Goal: Task Accomplishment & Management: Manage account settings

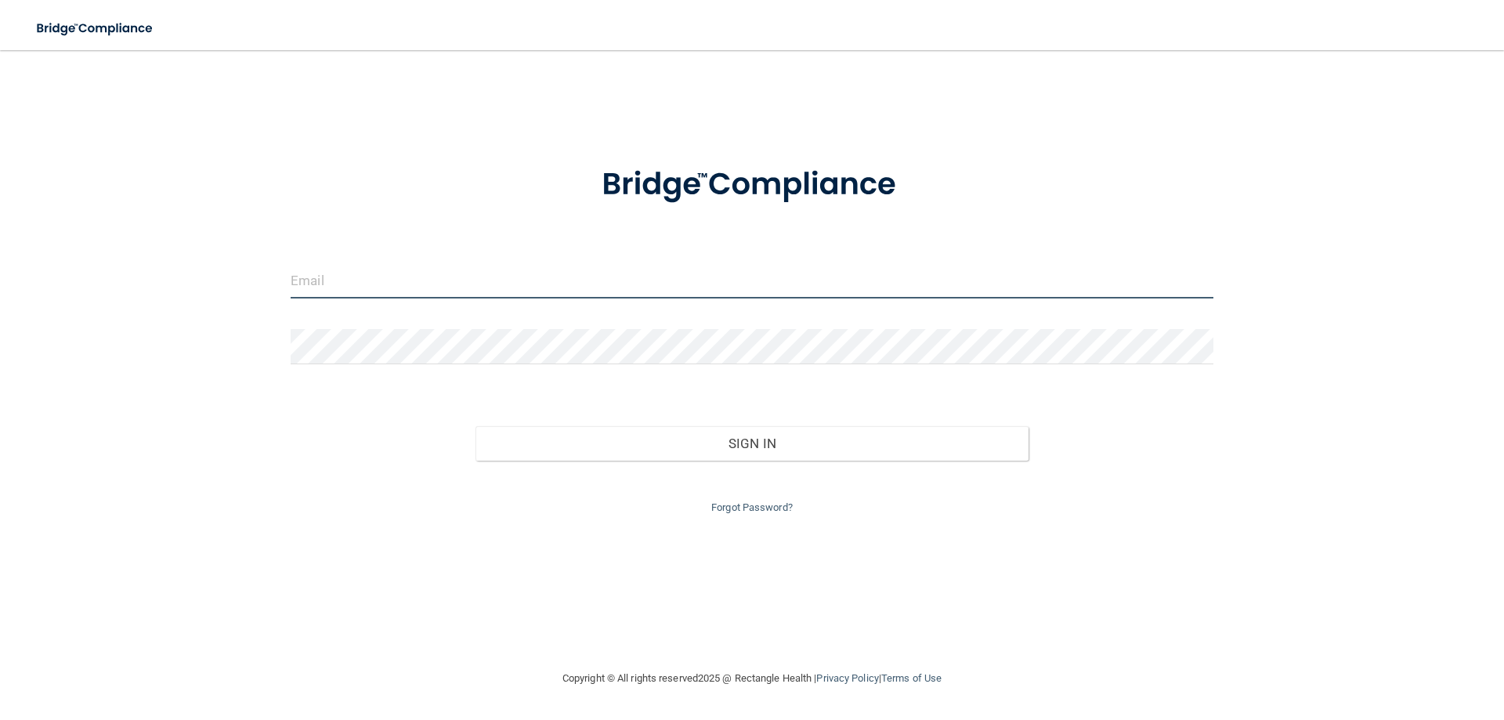
click at [358, 282] on input "email" at bounding box center [752, 280] width 923 height 35
type input "[EMAIL_ADDRESS][PERSON_NAME][DOMAIN_NAME]"
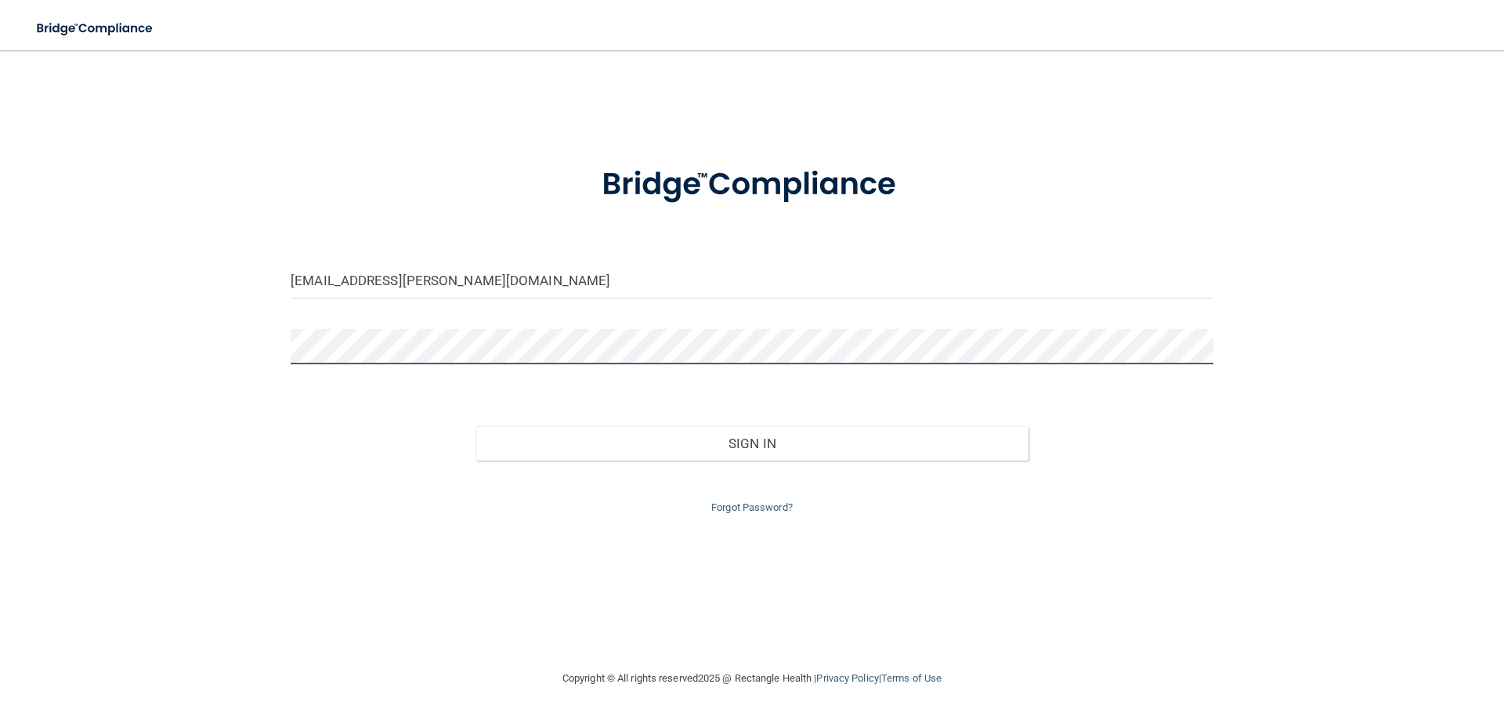
click at [475, 426] on button "Sign In" at bounding box center [752, 443] width 554 height 34
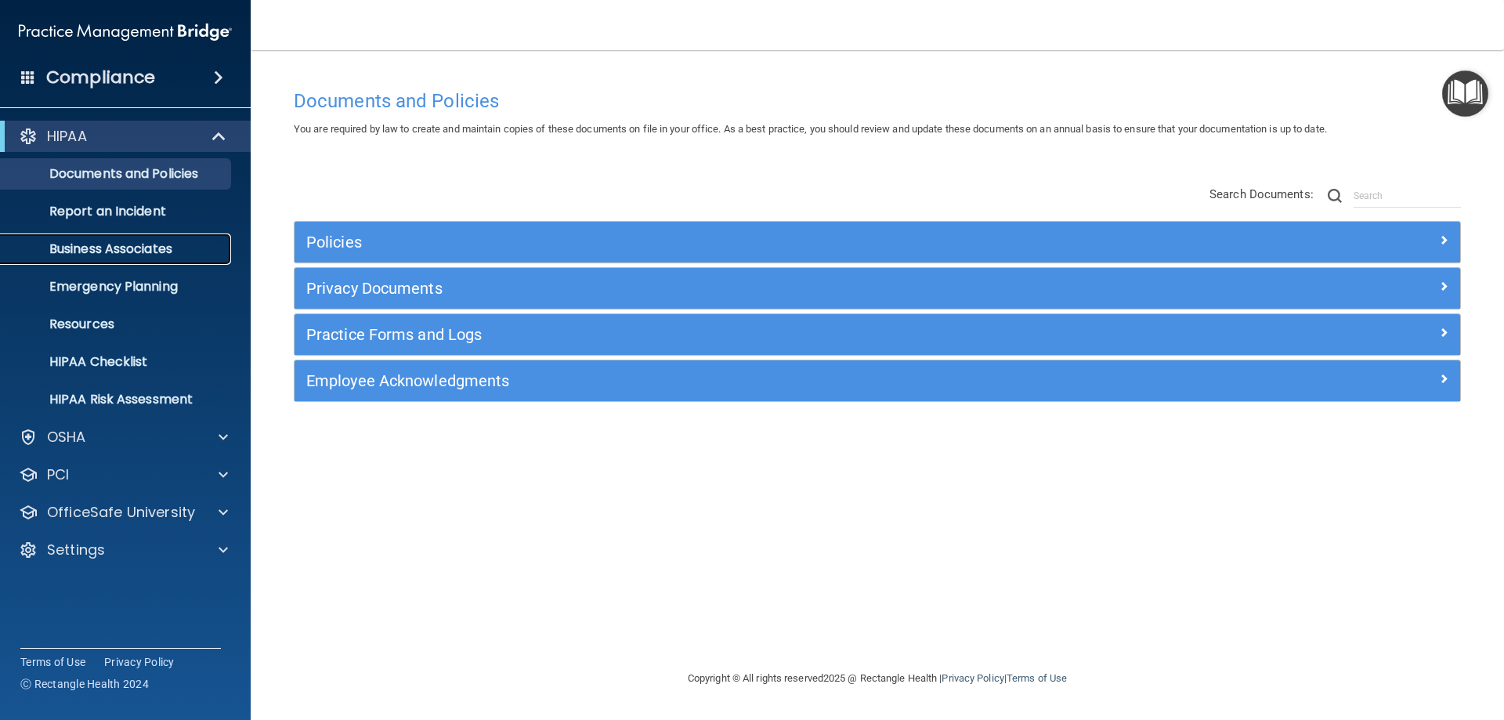
click at [179, 251] on p "Business Associates" at bounding box center [117, 249] width 214 height 16
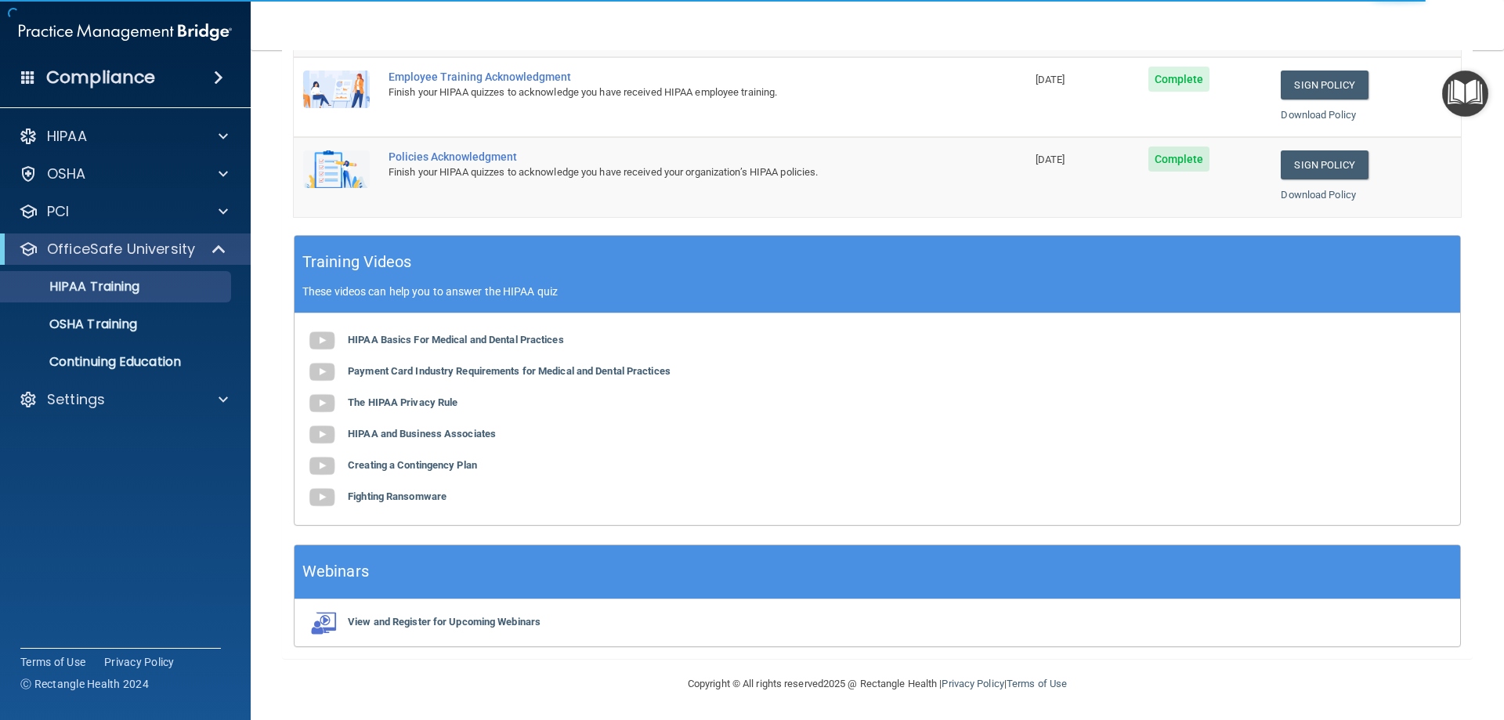
scroll to position [316, 0]
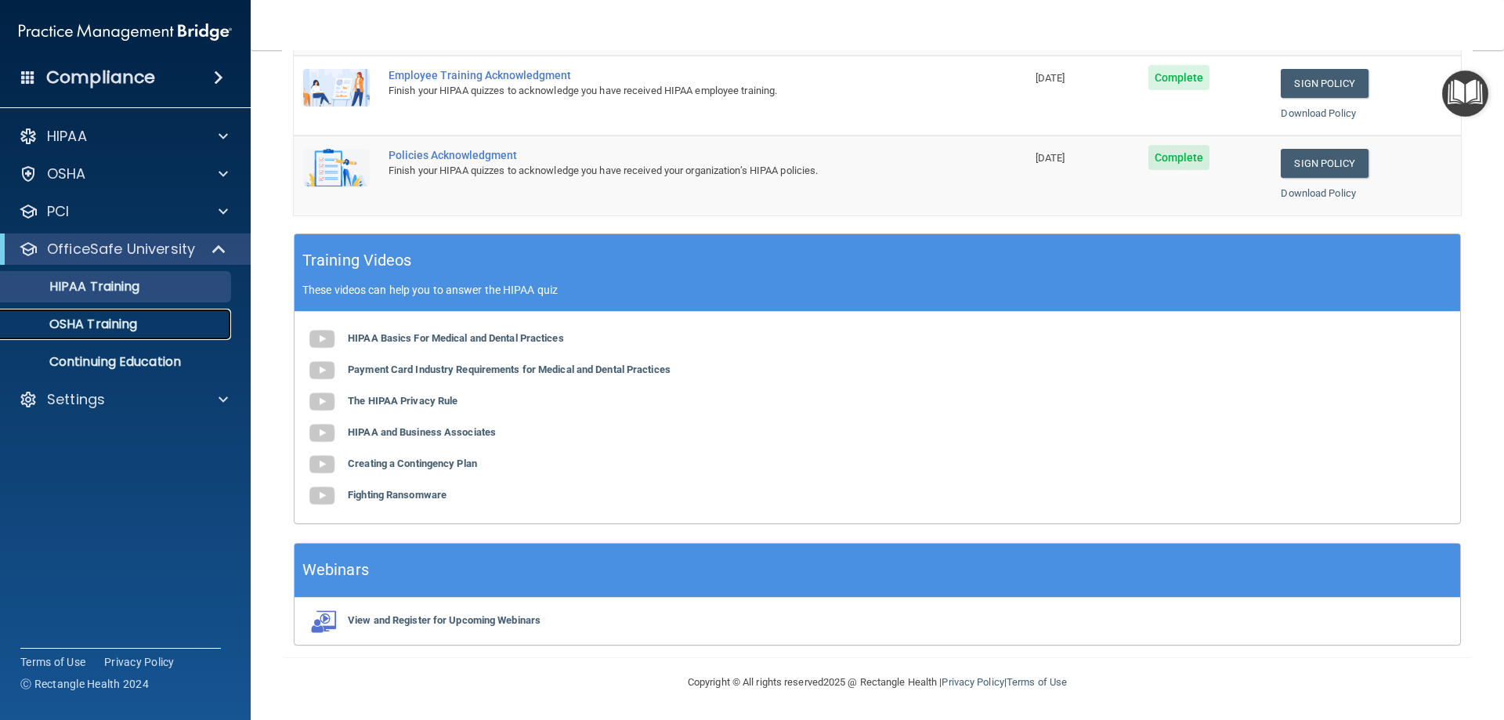
click at [130, 327] on p "OSHA Training" at bounding box center [73, 324] width 127 height 16
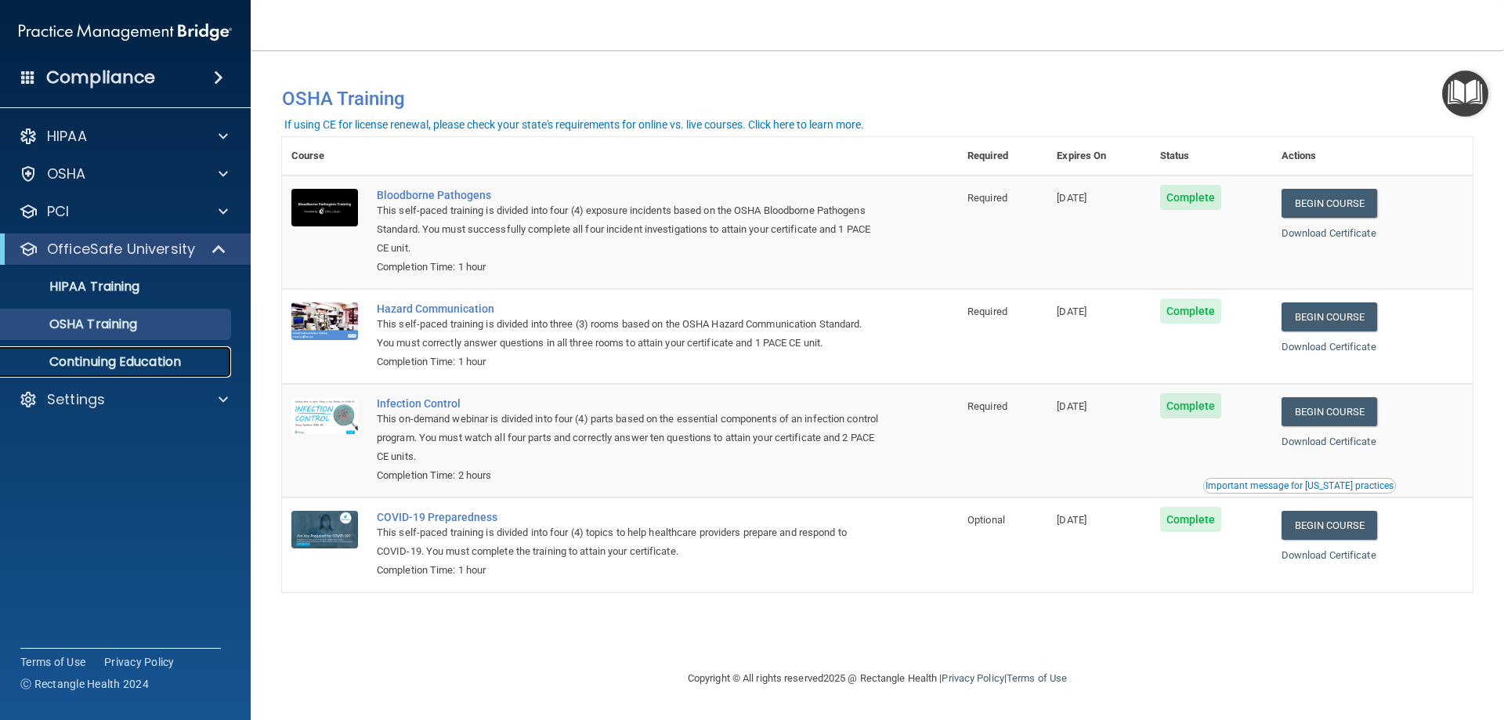
click at [186, 361] on p "Continuing Education" at bounding box center [117, 362] width 214 height 16
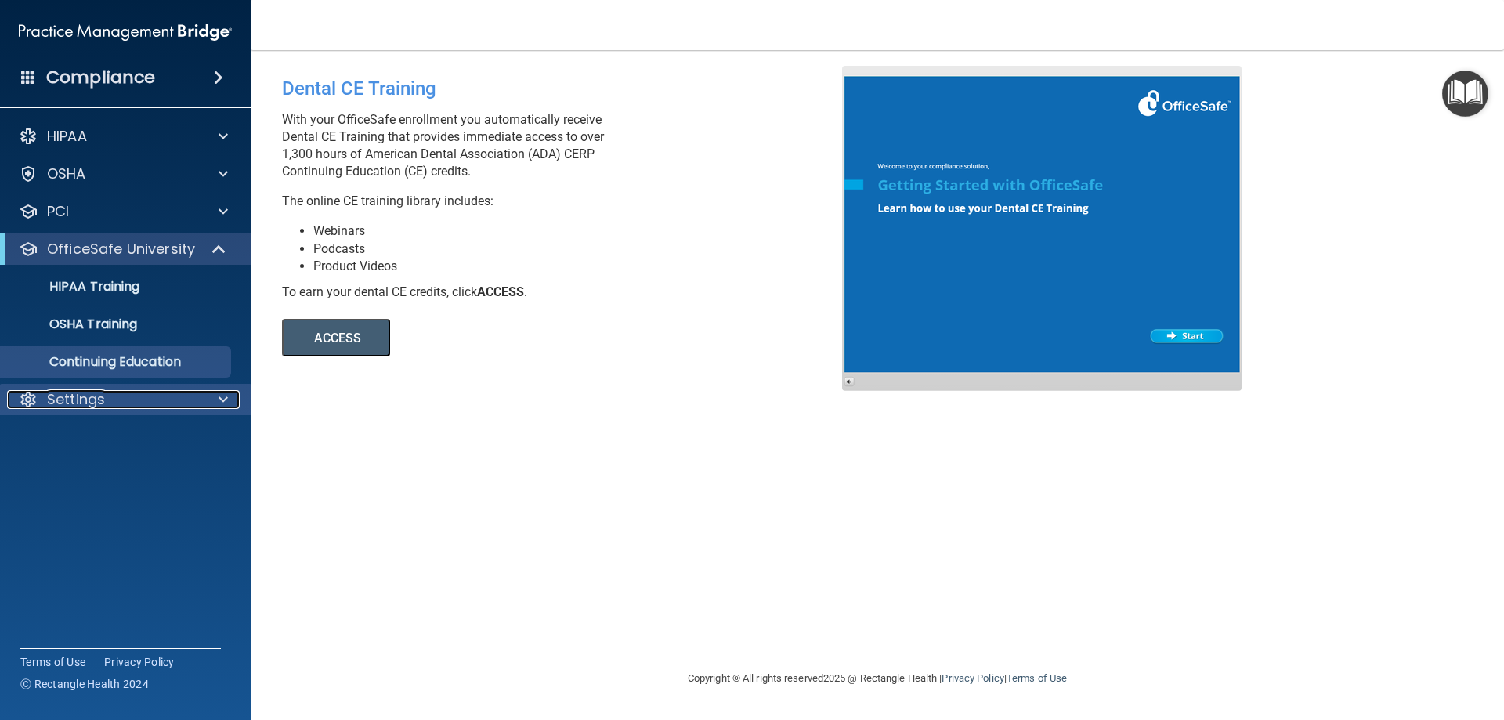
click at [224, 401] on span at bounding box center [223, 399] width 9 height 19
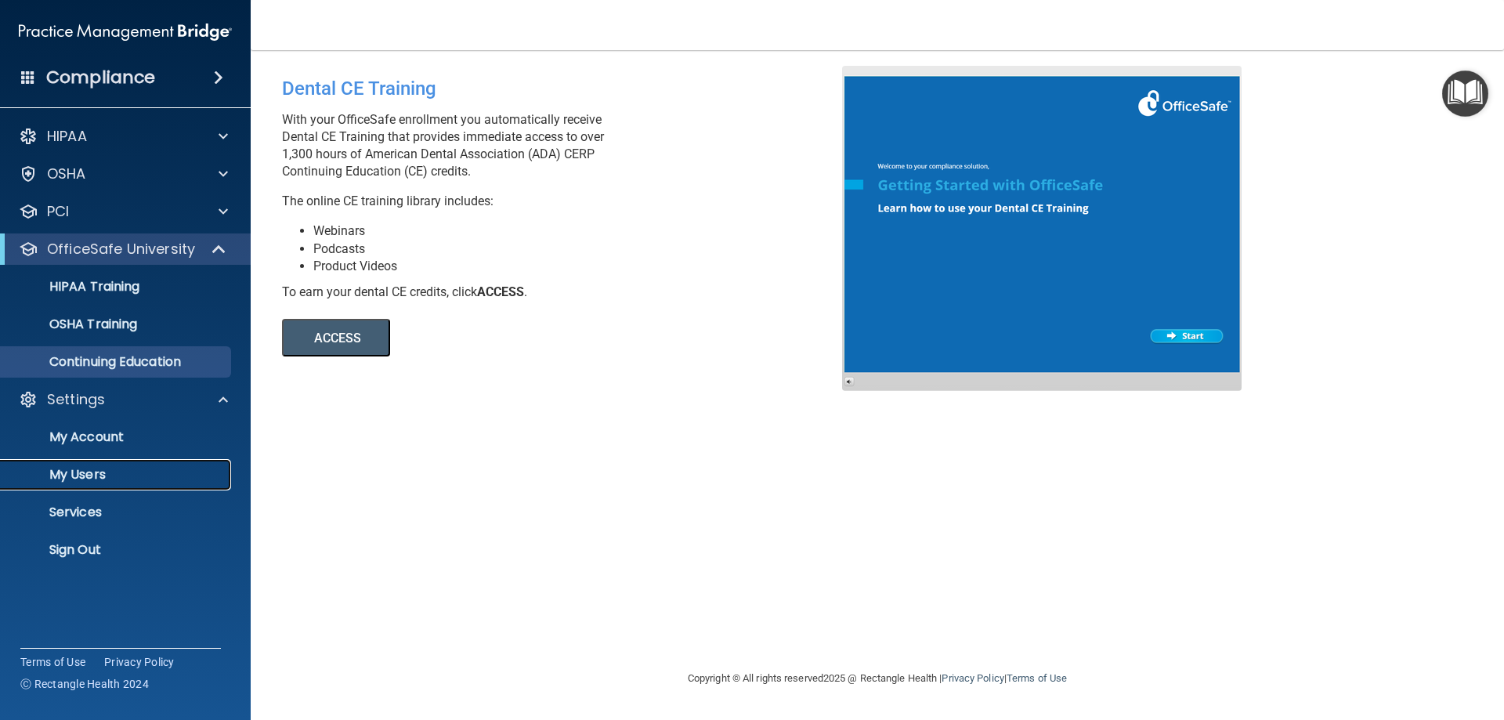
click at [85, 475] on p "My Users" at bounding box center [117, 475] width 214 height 16
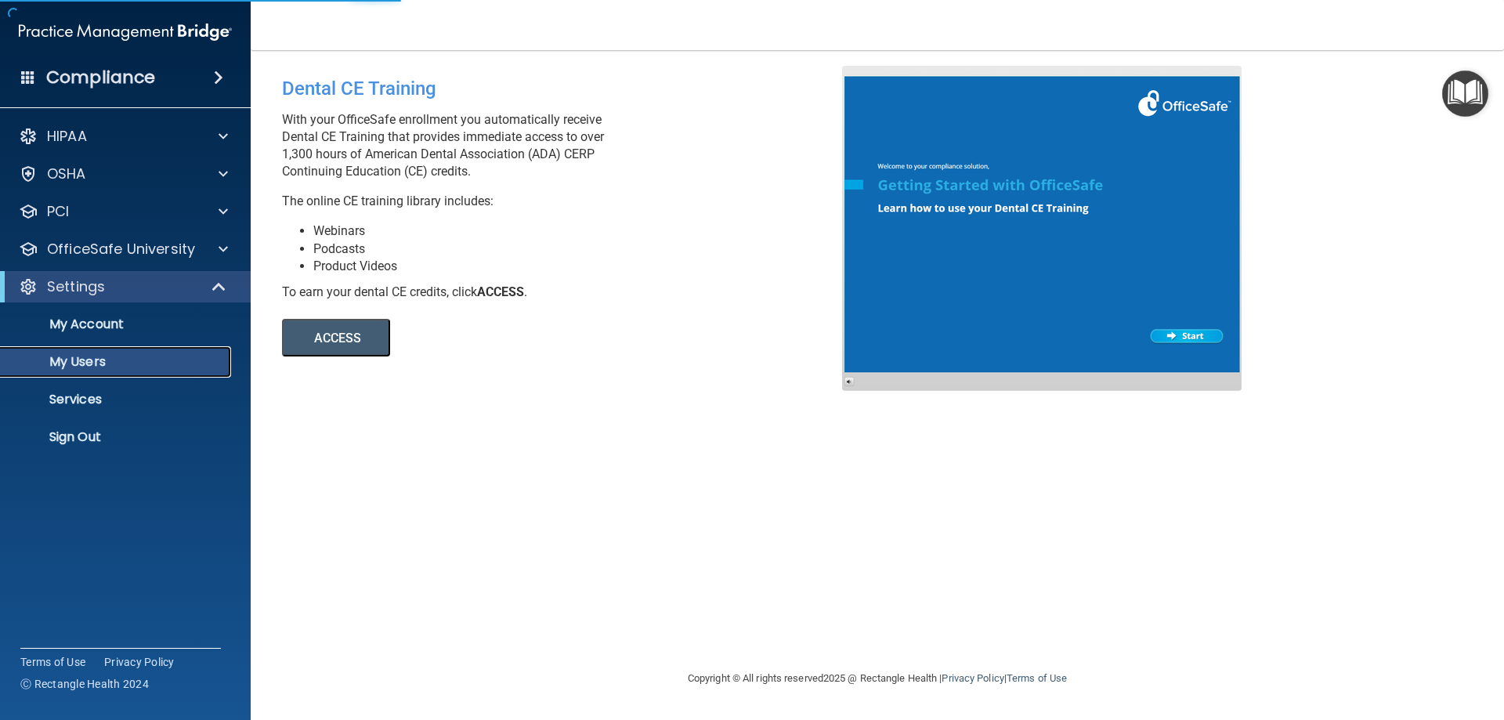
select select "20"
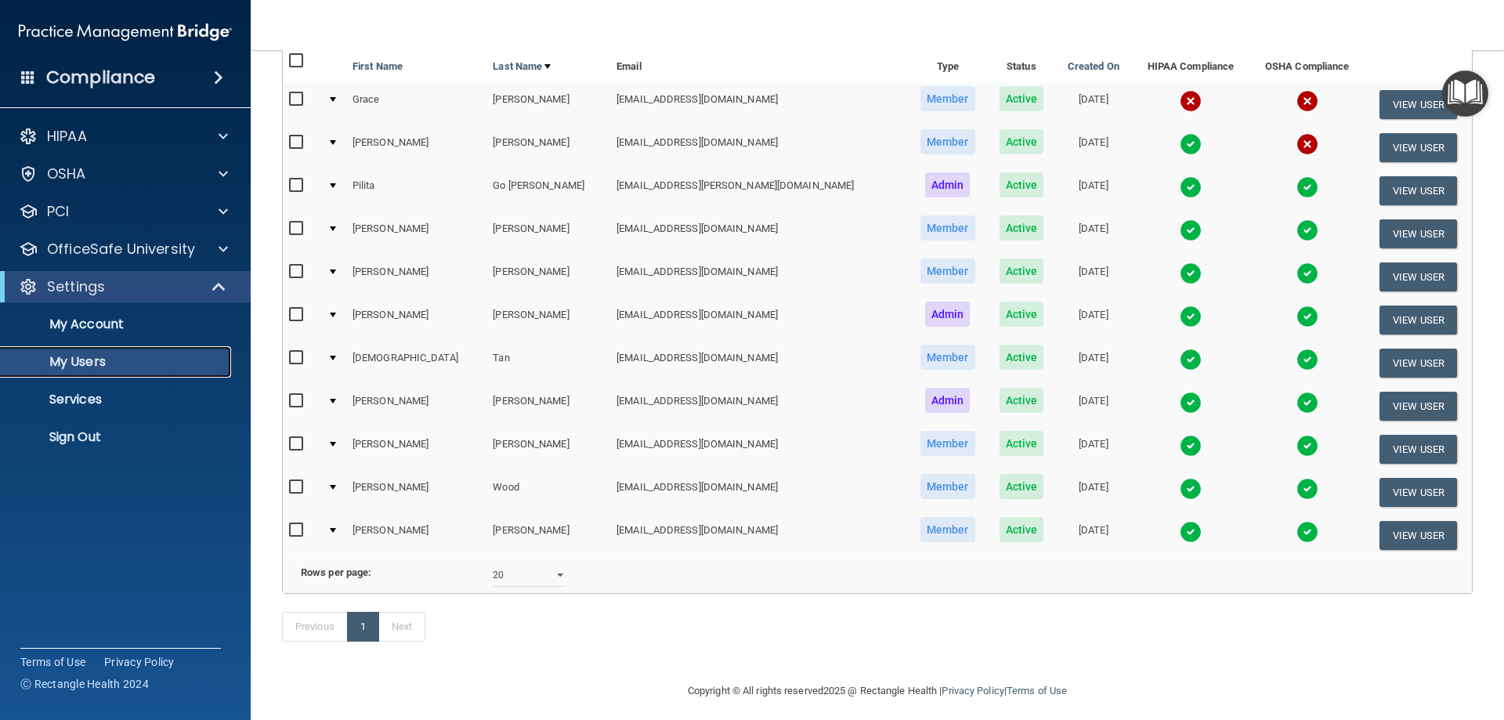
scroll to position [189, 0]
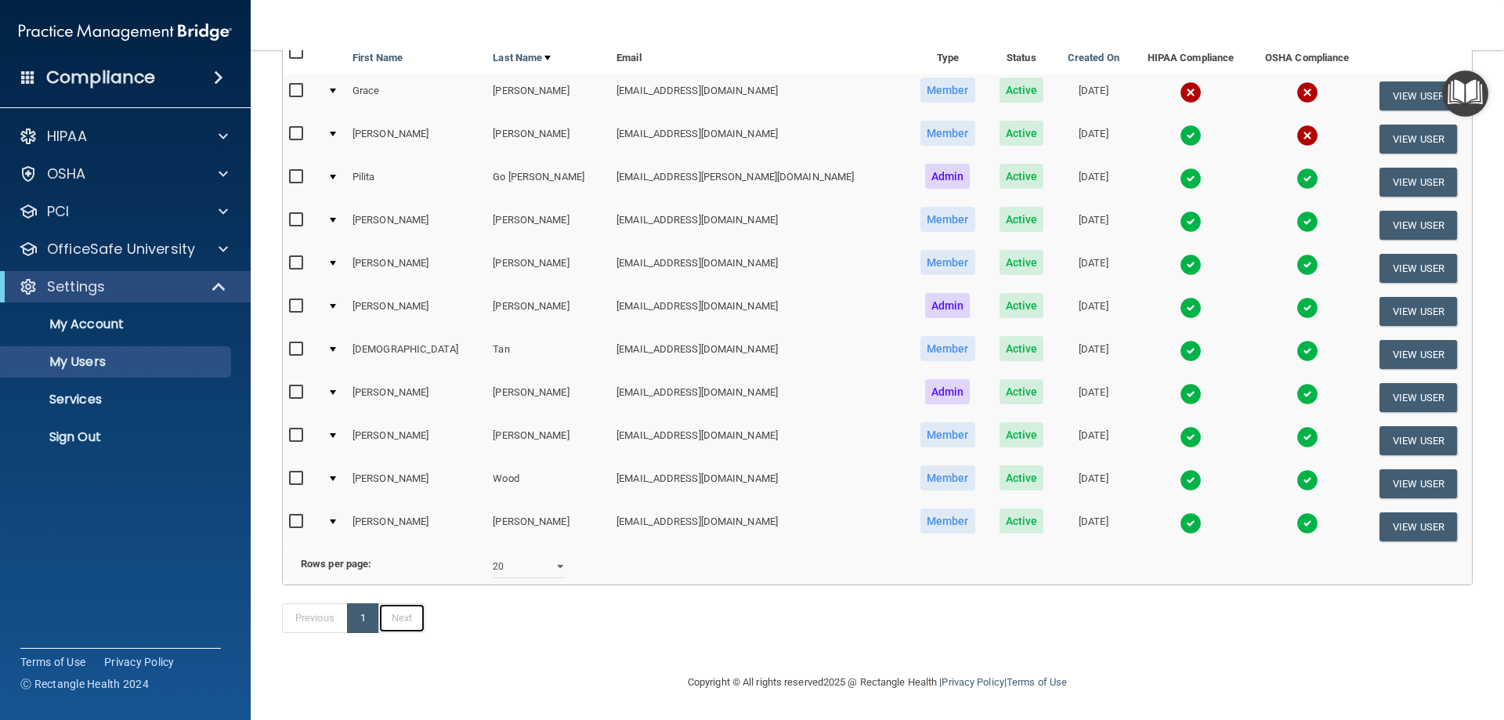
click at [404, 623] on link "Next" at bounding box center [401, 618] width 47 height 30
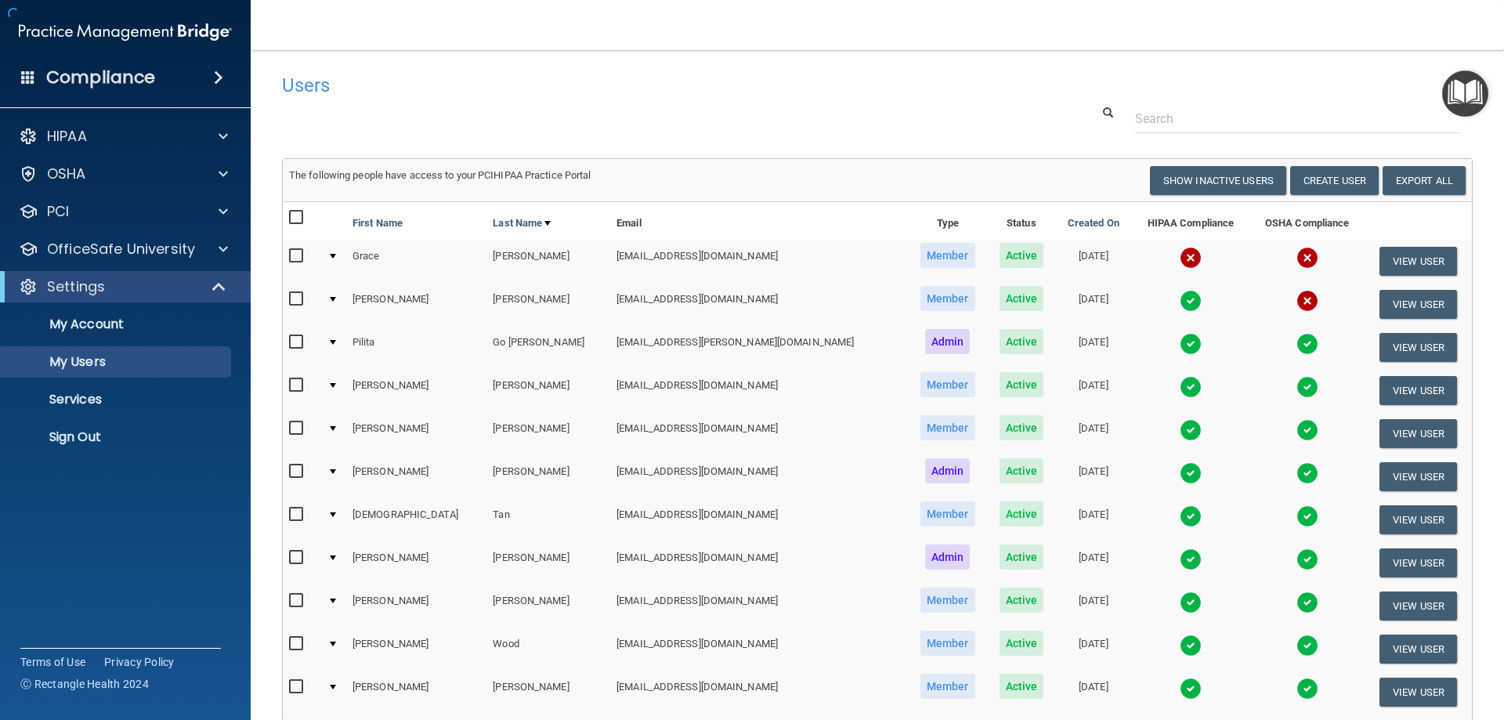
click at [410, 623] on td "Jessica" at bounding box center [416, 605] width 140 height 43
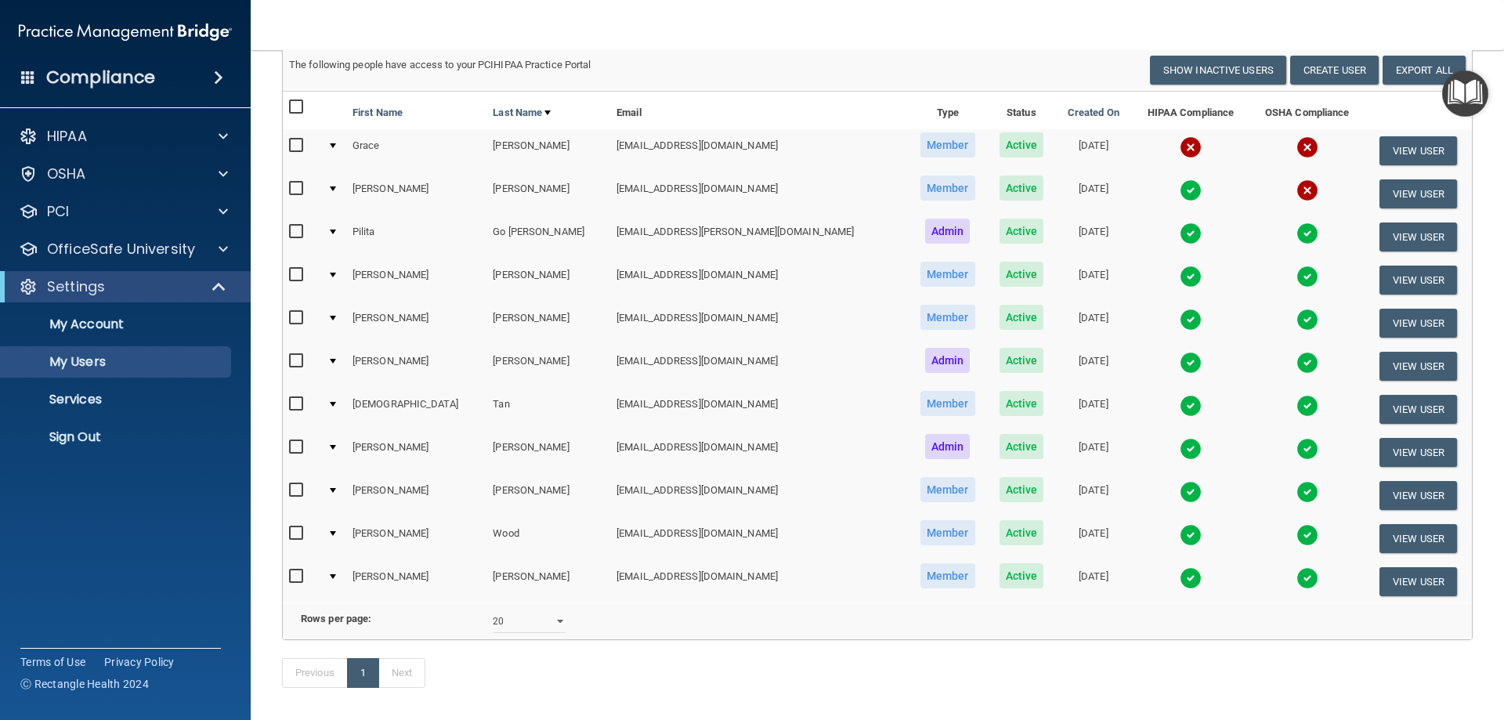
scroll to position [189, 0]
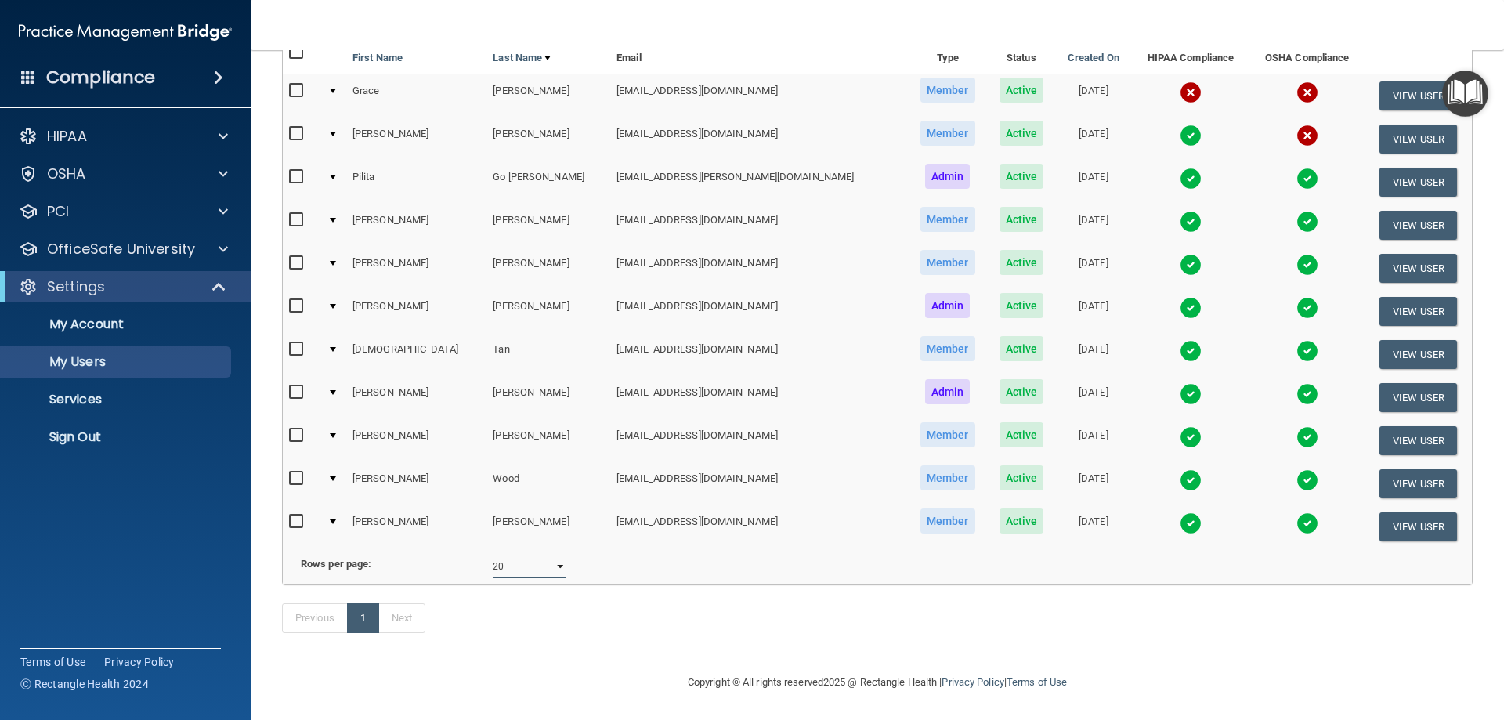
click at [555, 559] on select "10 20 30 40 all" at bounding box center [529, 566] width 73 height 23
select select "30"
click at [493, 555] on select "10 20 30 40 all" at bounding box center [529, 566] width 73 height 23
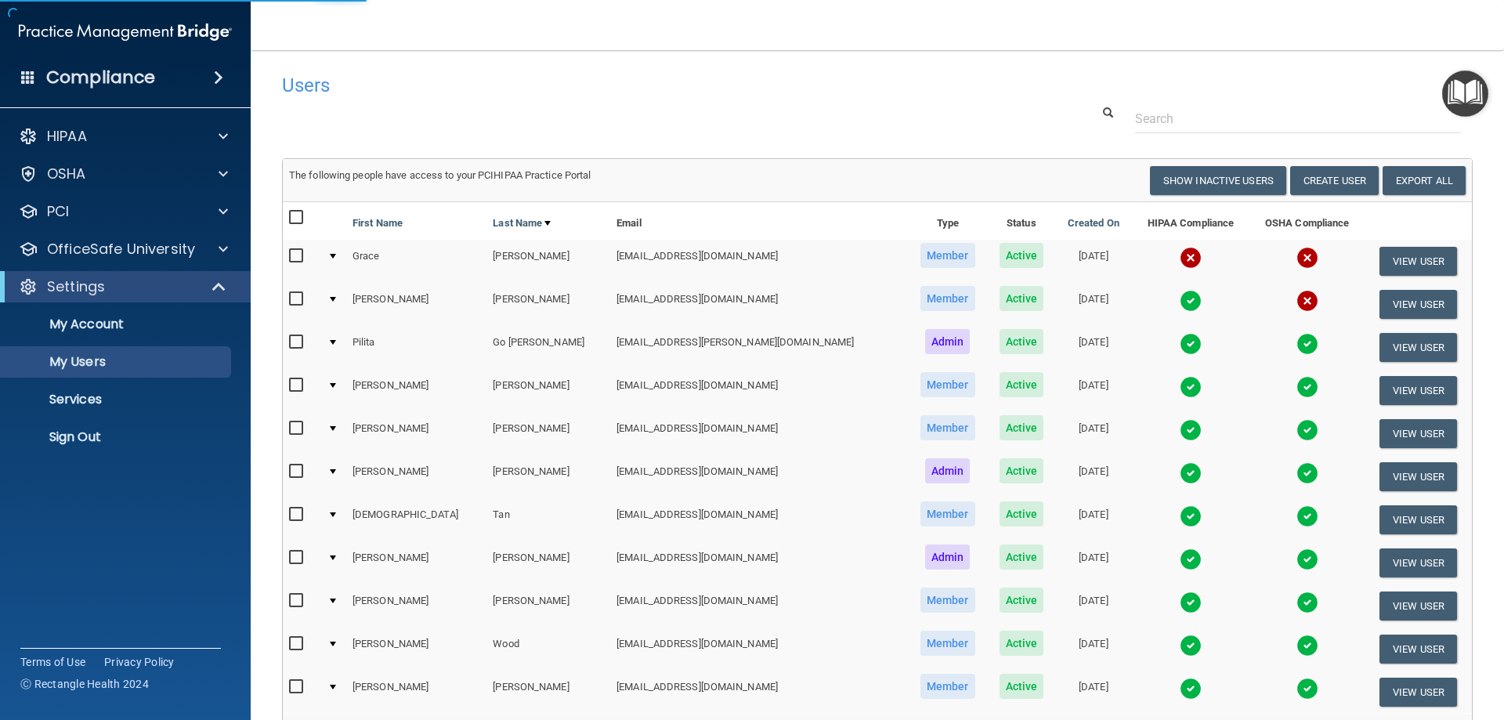
select select "30"
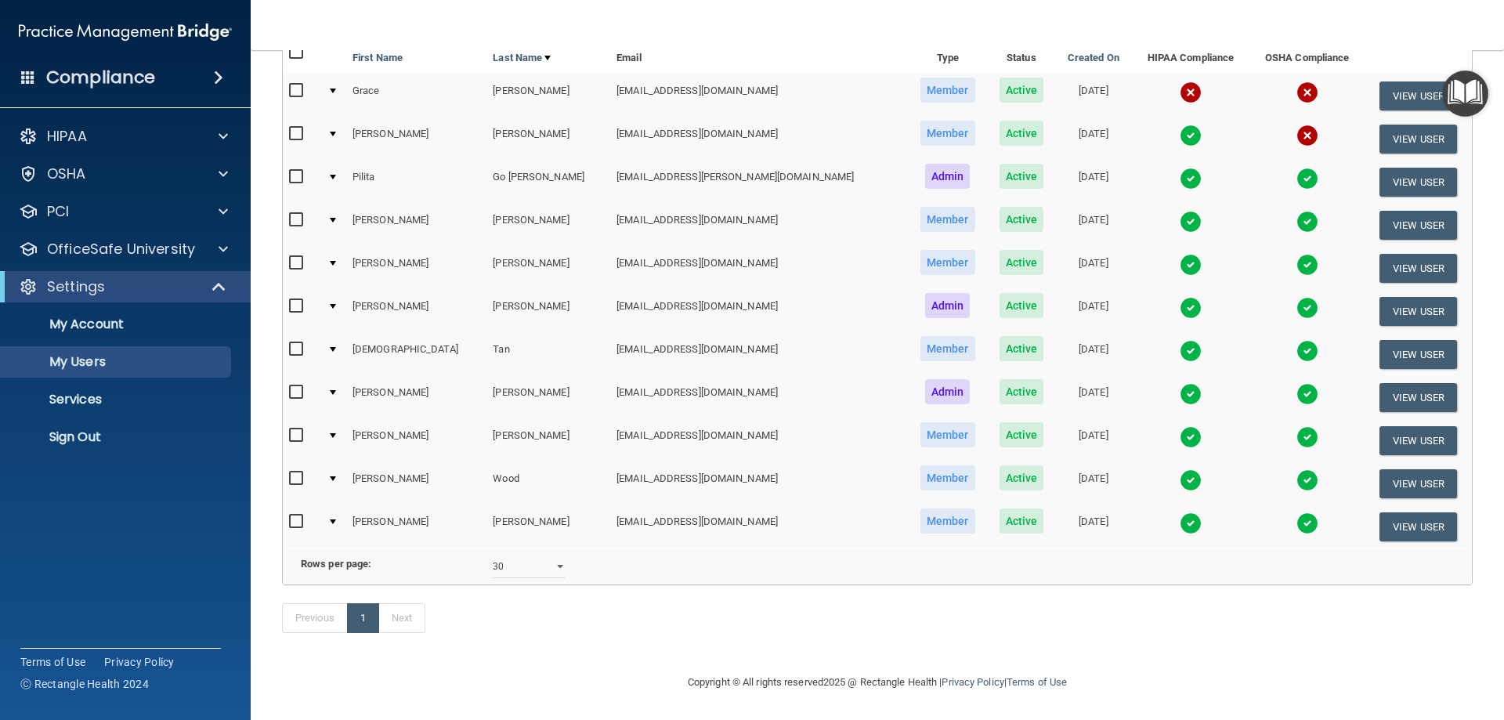
scroll to position [110, 0]
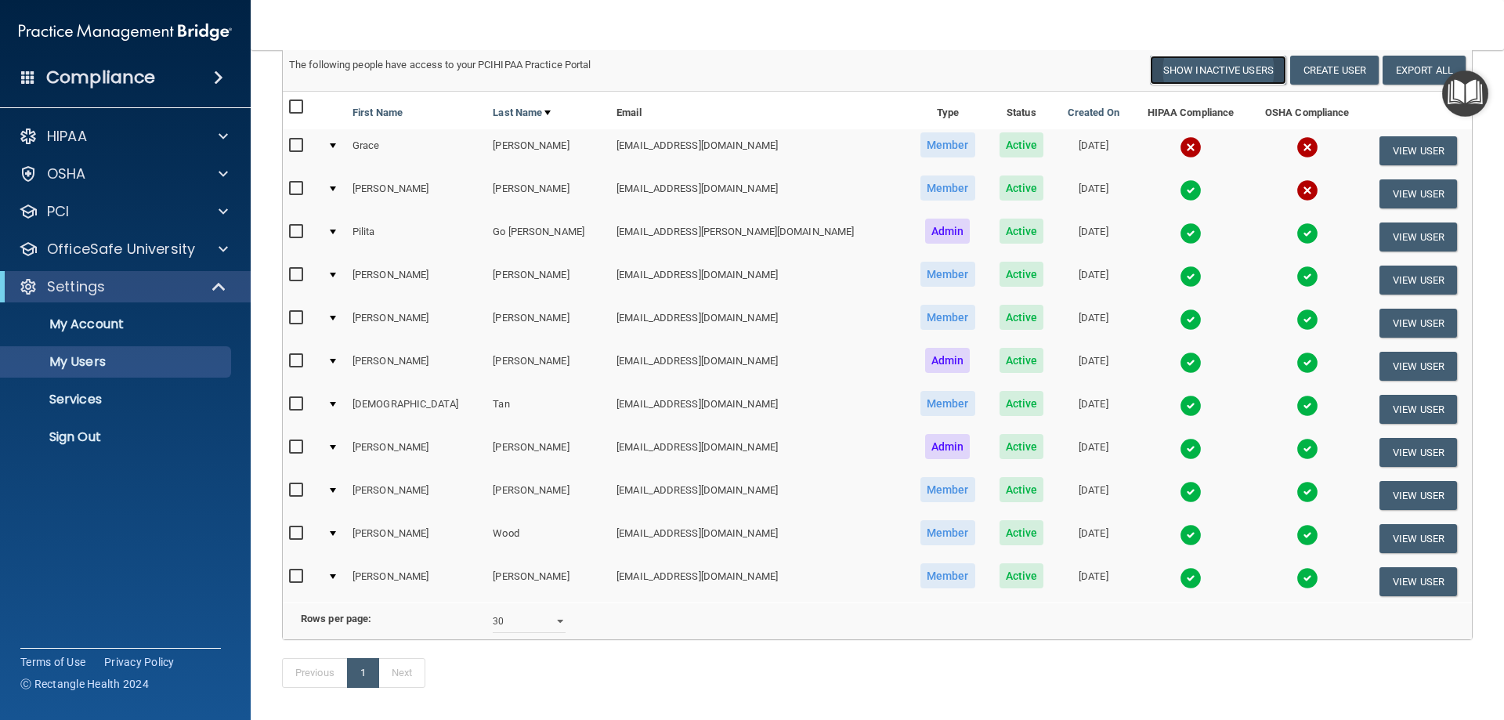
click at [1202, 66] on button "Show Inactive Users" at bounding box center [1218, 70] width 136 height 29
select select "30"
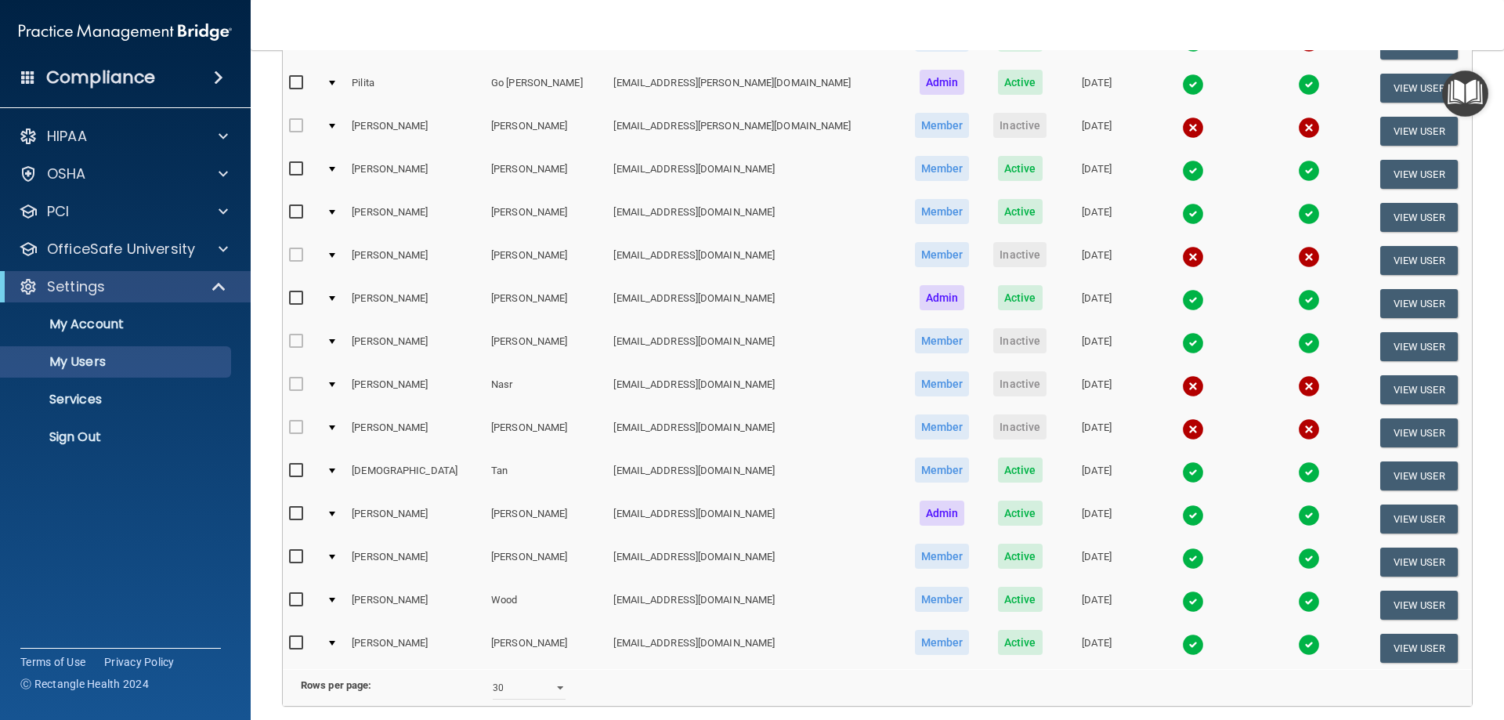
scroll to position [189, 0]
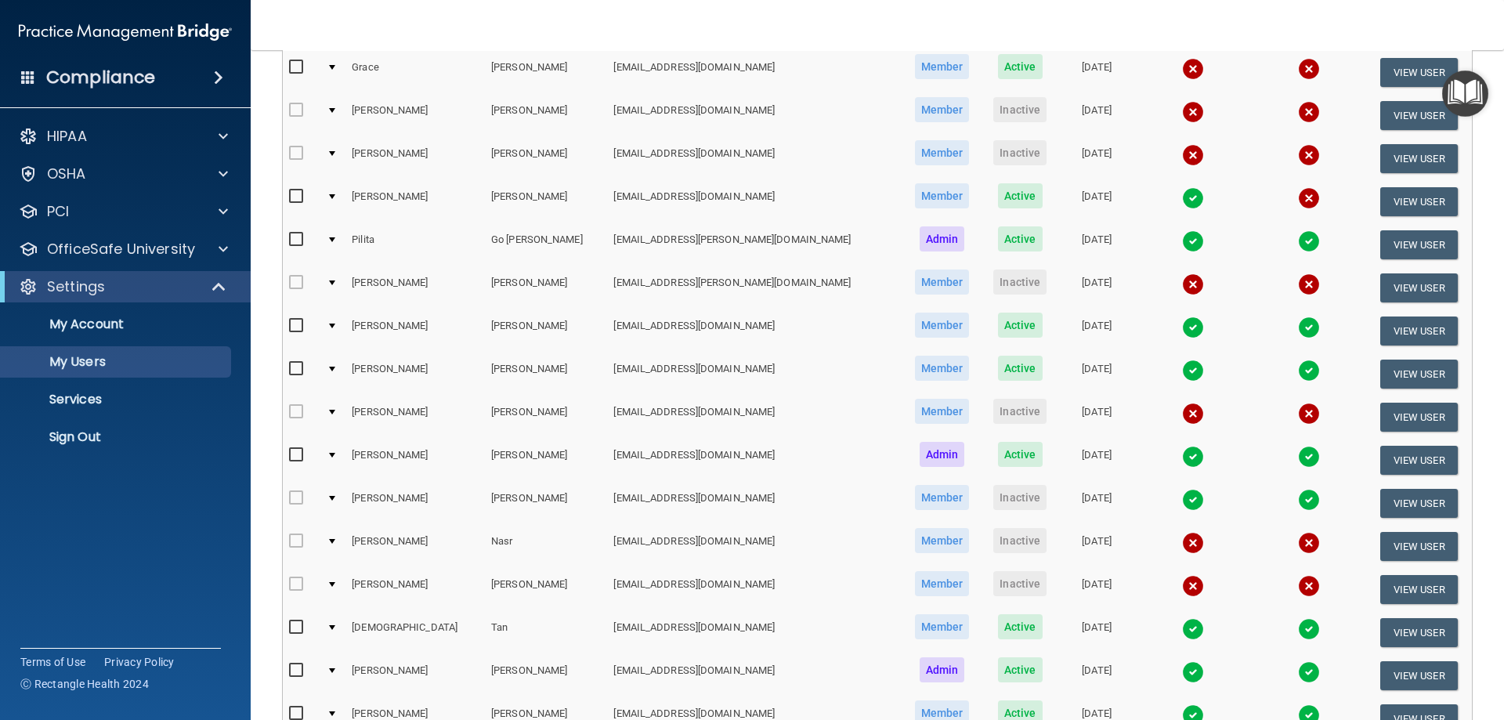
click at [335, 499] on div at bounding box center [332, 498] width 6 height 5
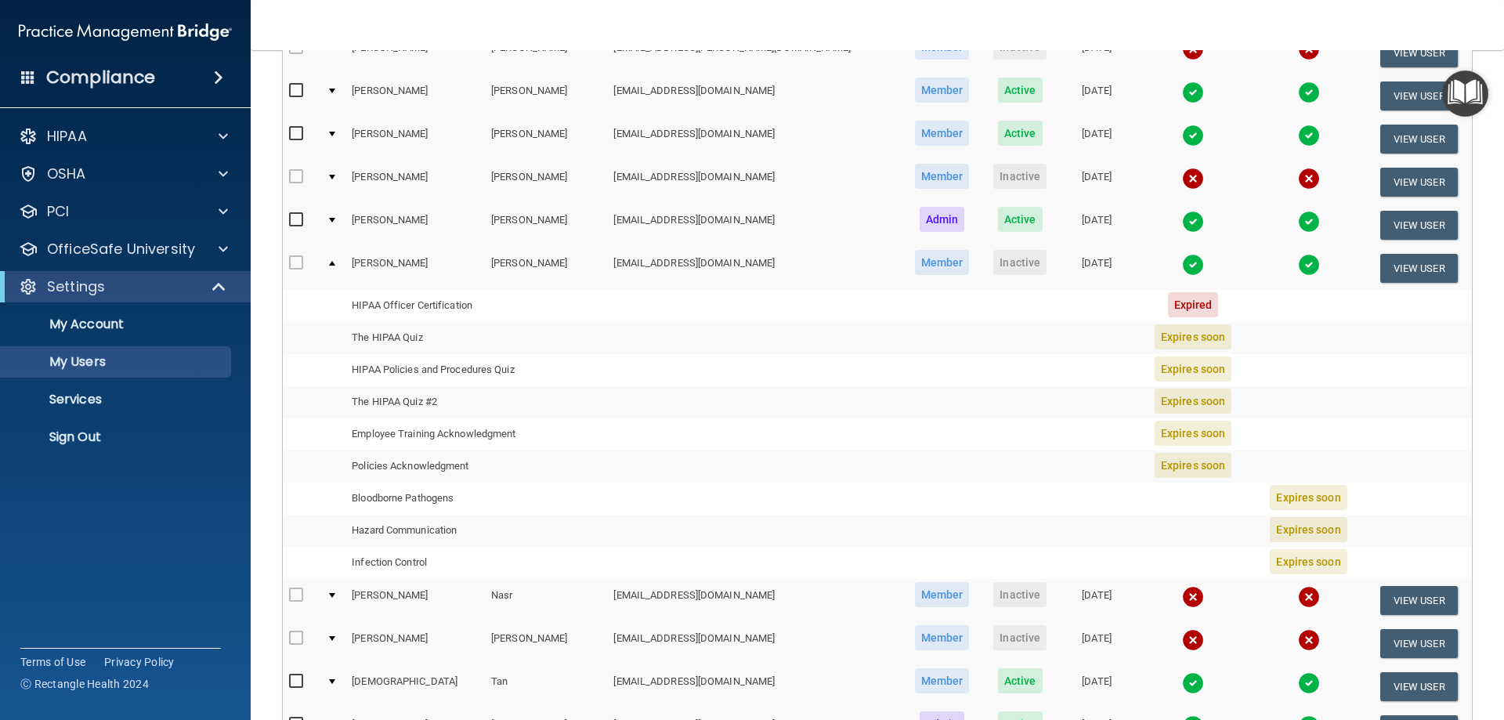
scroll to position [345, 0]
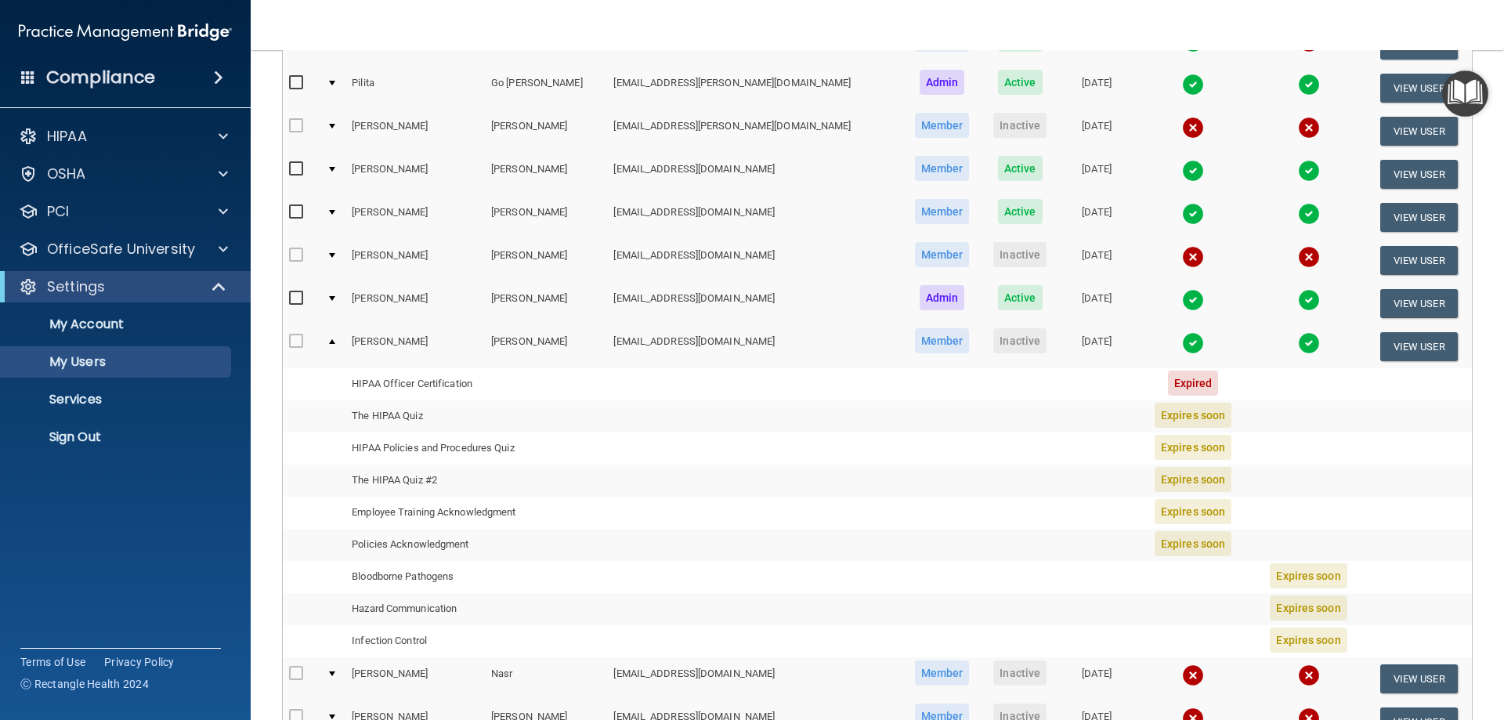
click at [335, 340] on div at bounding box center [332, 341] width 6 height 5
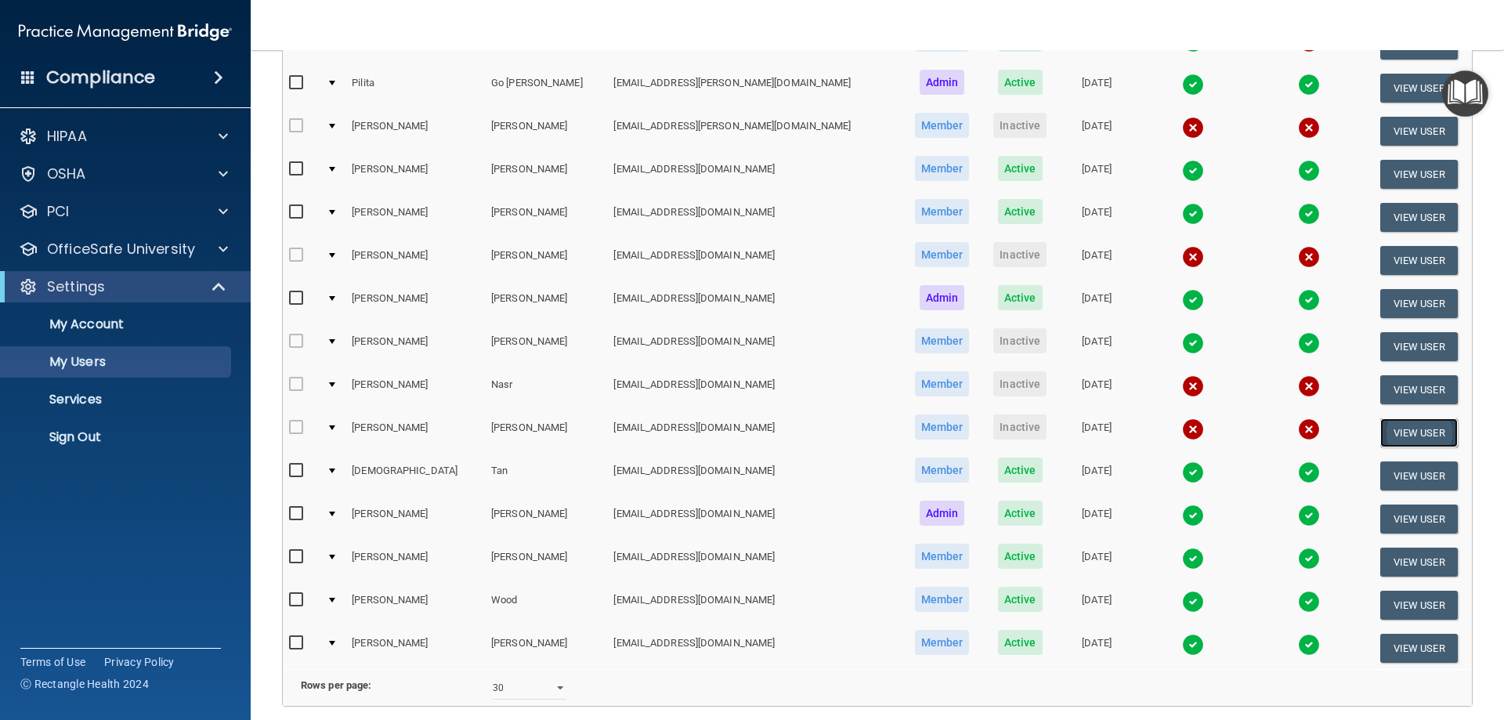
click at [1402, 433] on button "View User" at bounding box center [1419, 432] width 78 height 29
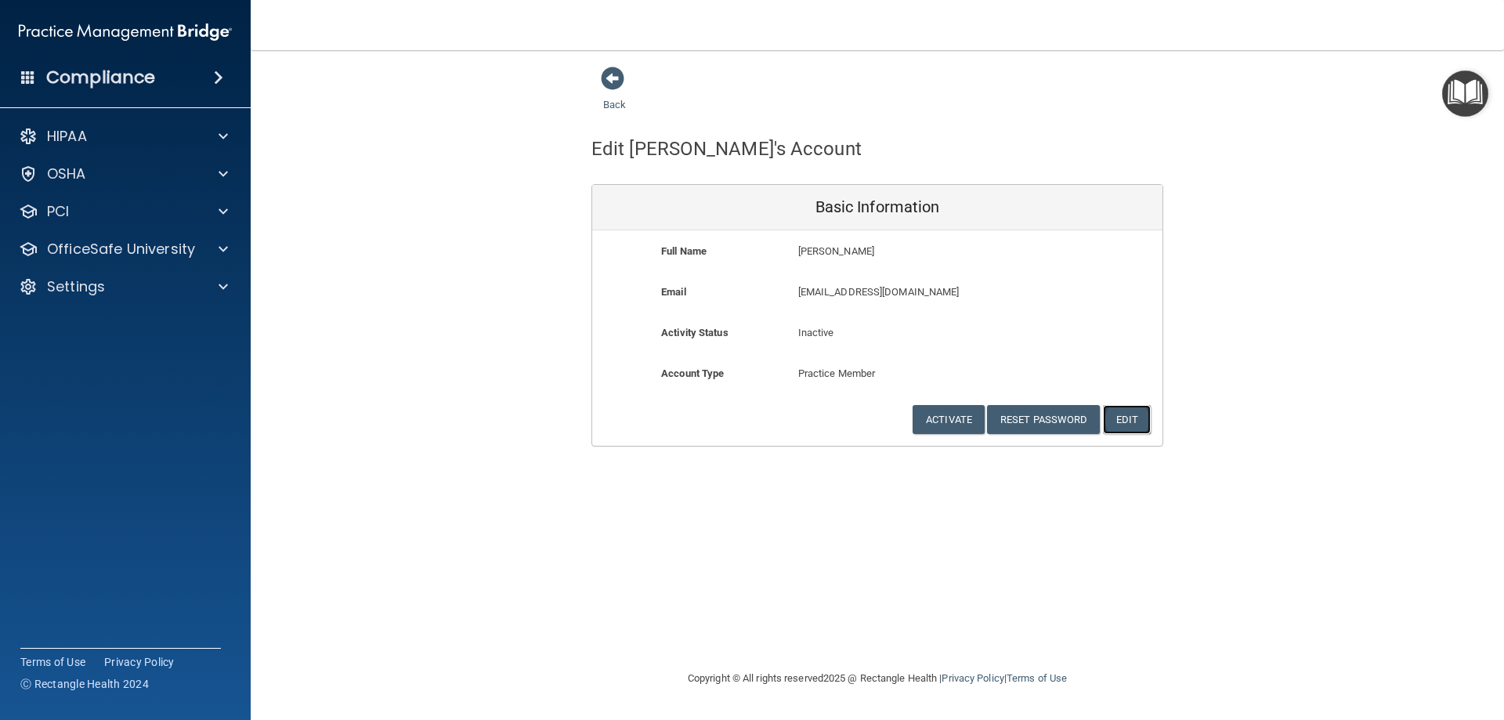
click at [1132, 417] on button "Edit" at bounding box center [1127, 419] width 48 height 29
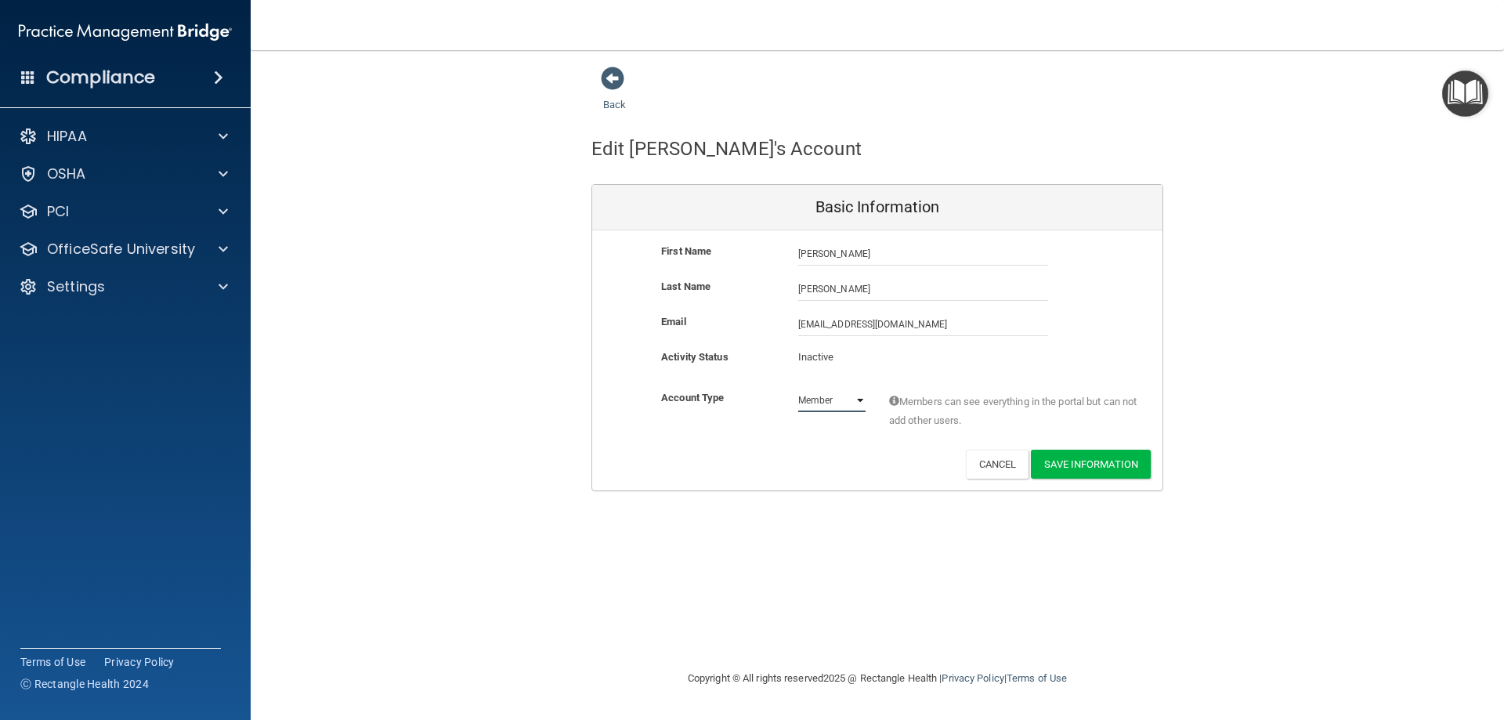
click at [858, 401] on select "Admin Member" at bounding box center [831, 399] width 67 height 23
click at [613, 76] on span at bounding box center [612, 78] width 23 height 23
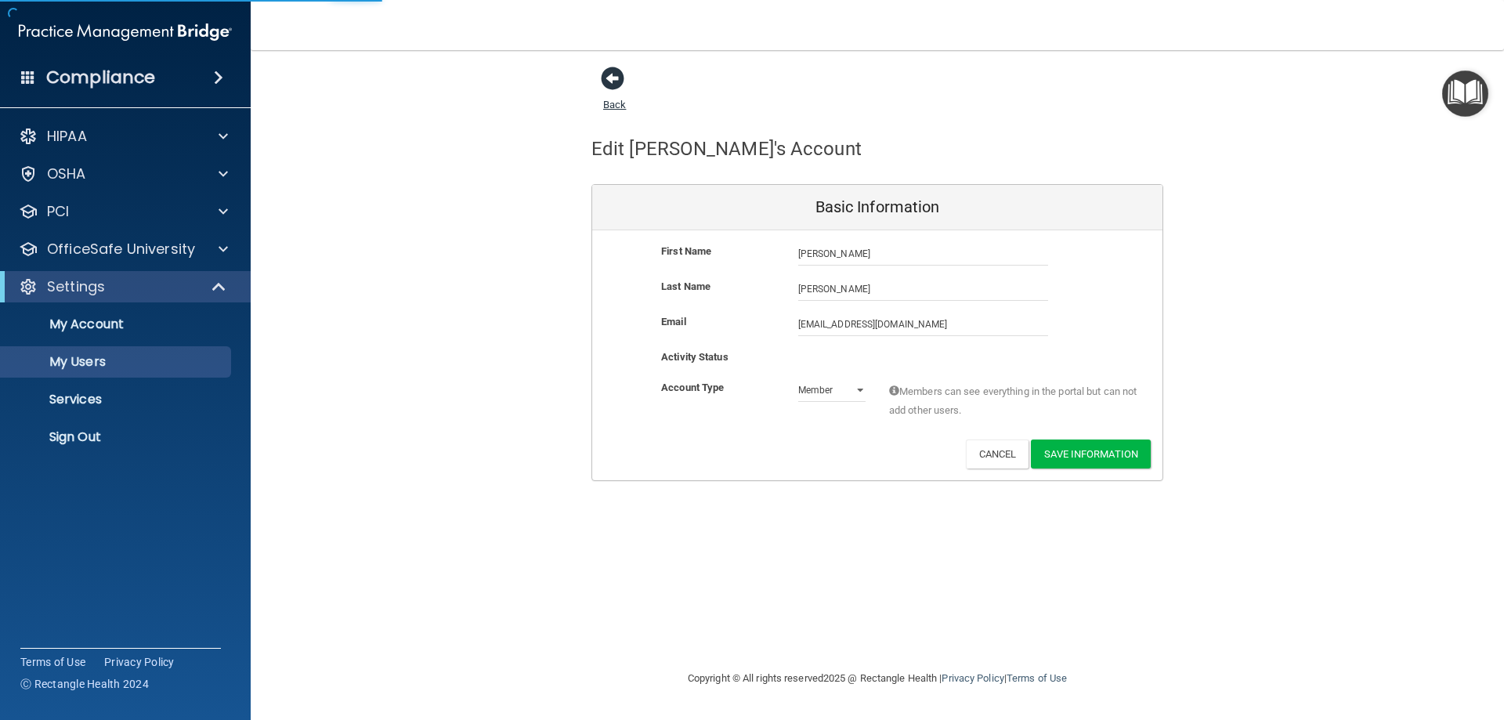
click at [609, 89] on span at bounding box center [612, 78] width 23 height 23
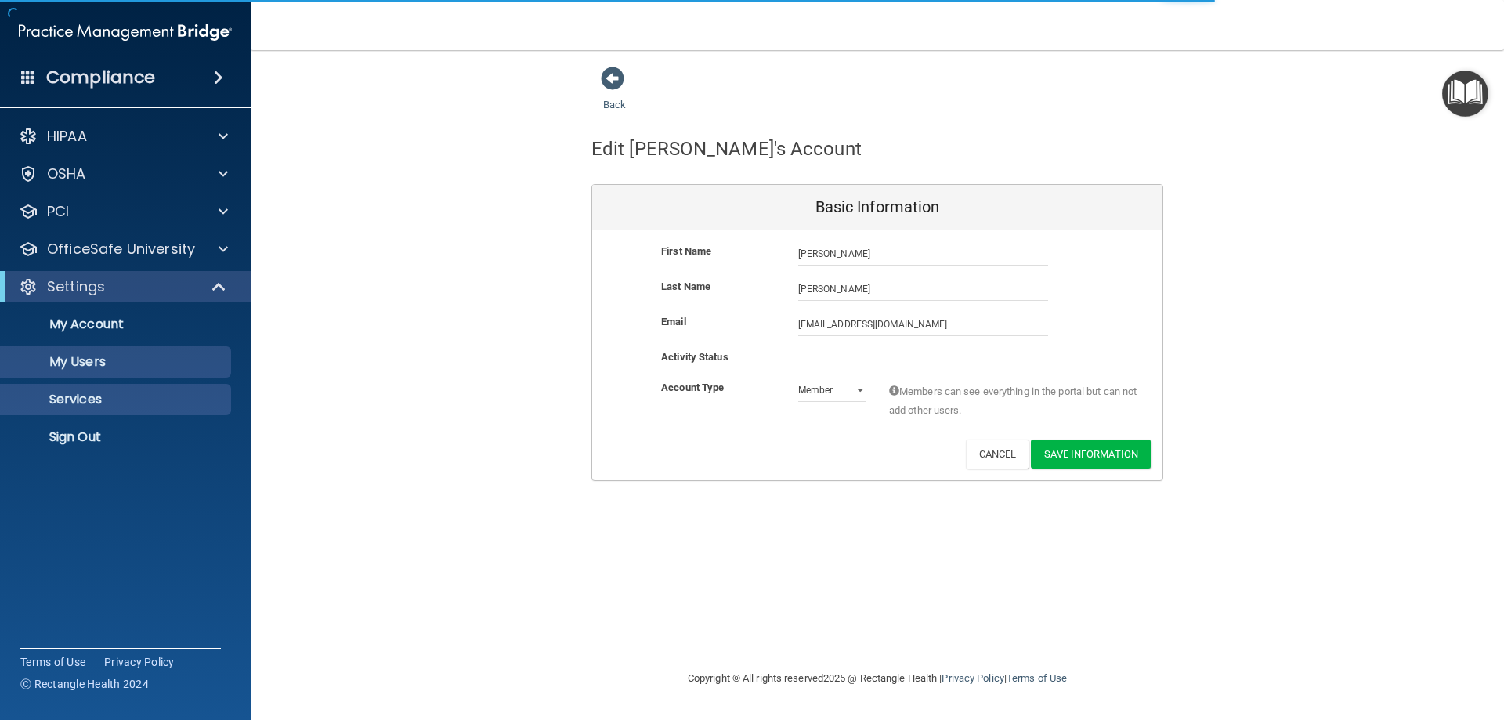
select select "30"
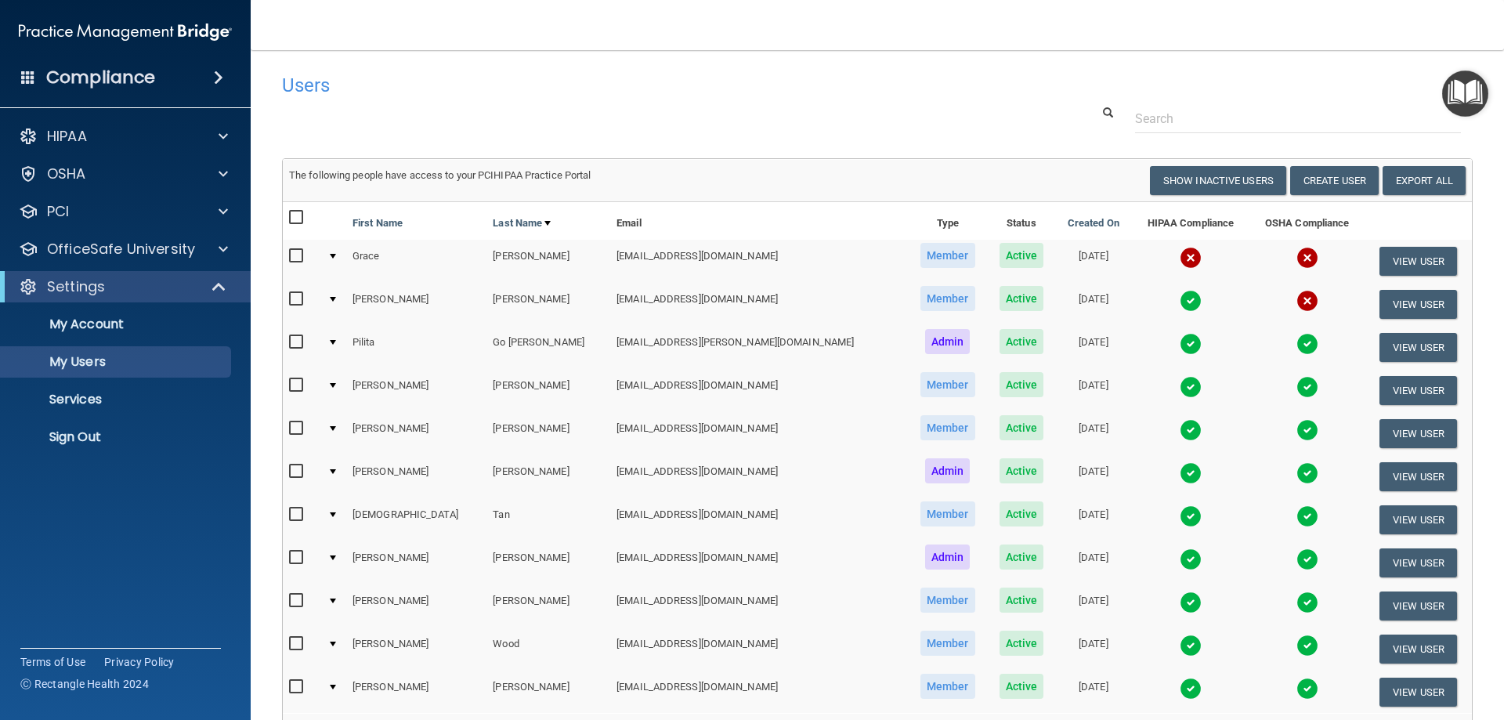
scroll to position [78, 0]
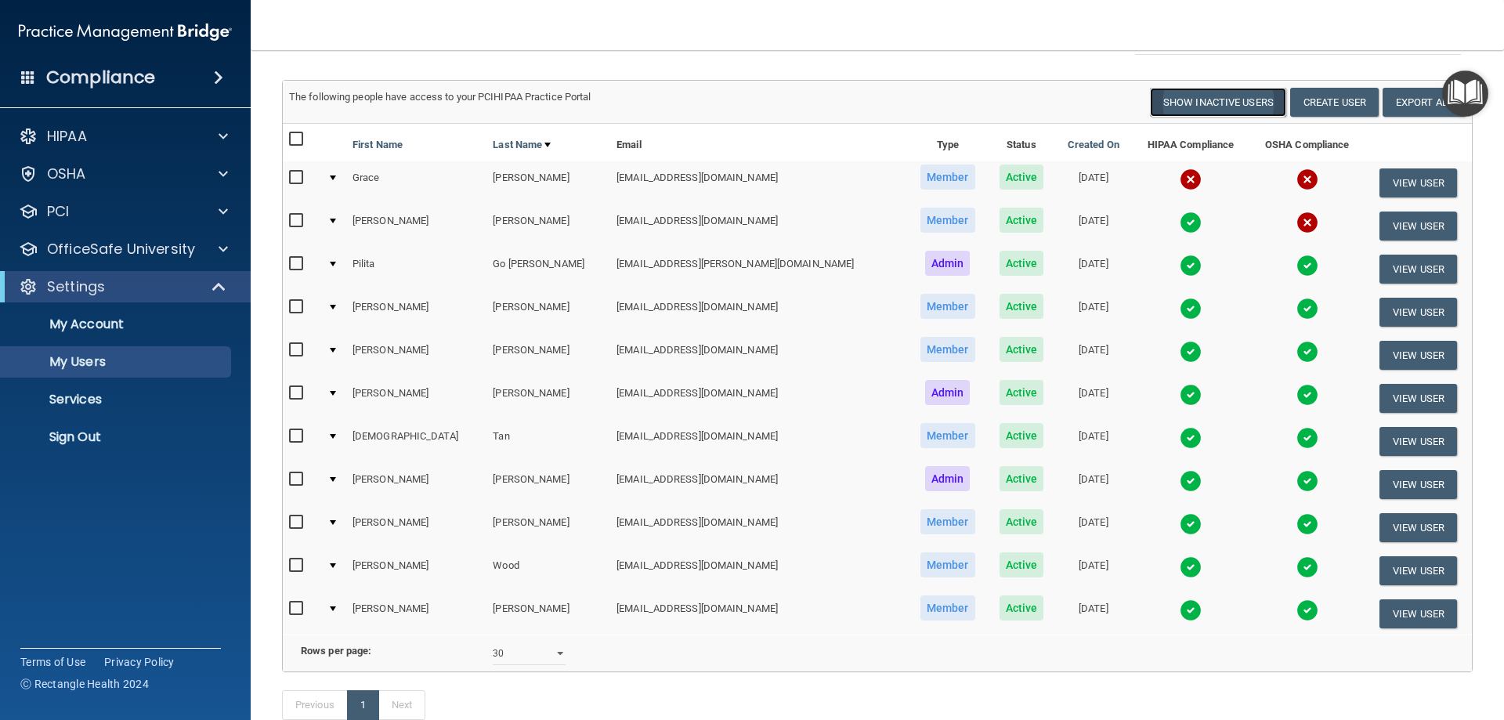
click at [1200, 103] on button "Show Inactive Users" at bounding box center [1218, 102] width 136 height 29
select select "30"
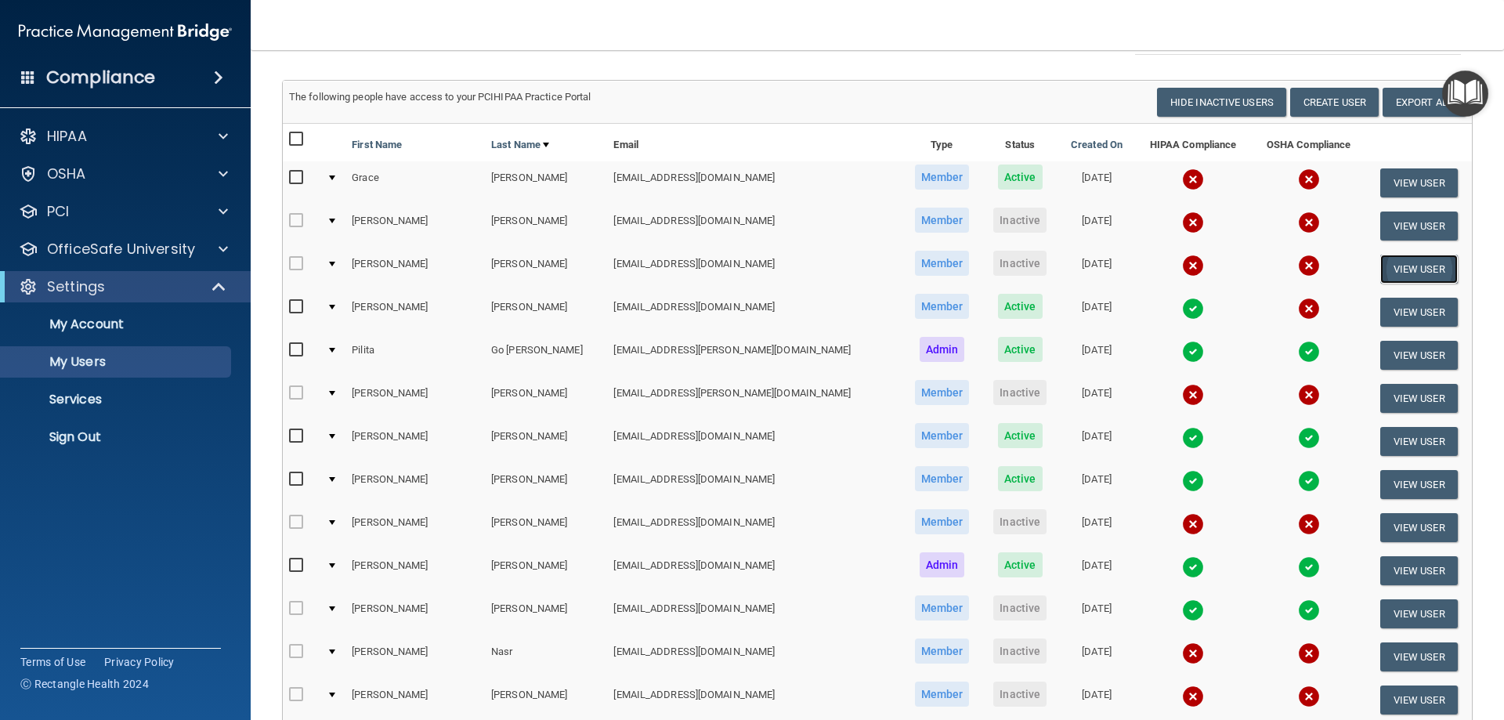
click at [1398, 263] on button "View User" at bounding box center [1419, 269] width 78 height 29
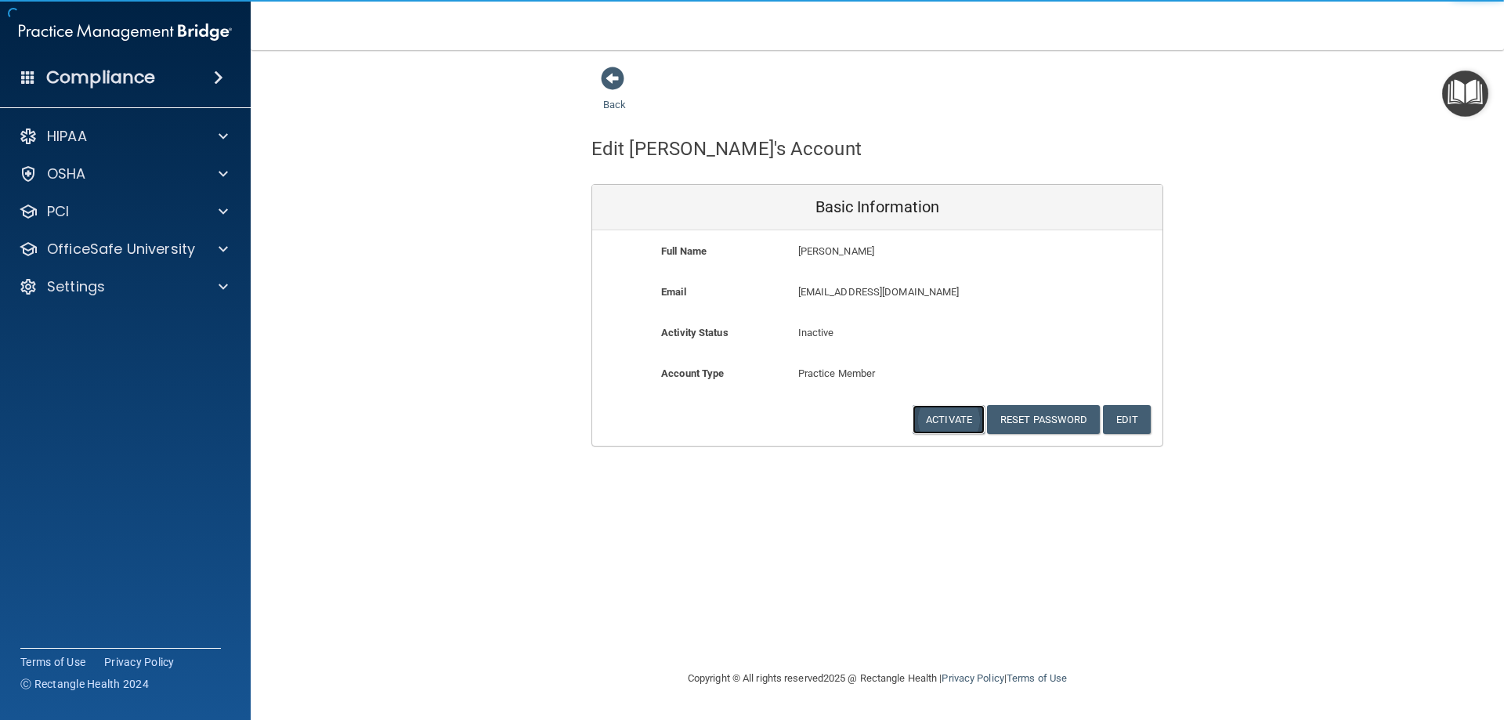
click at [940, 417] on button "Activate" at bounding box center [948, 419] width 72 height 29
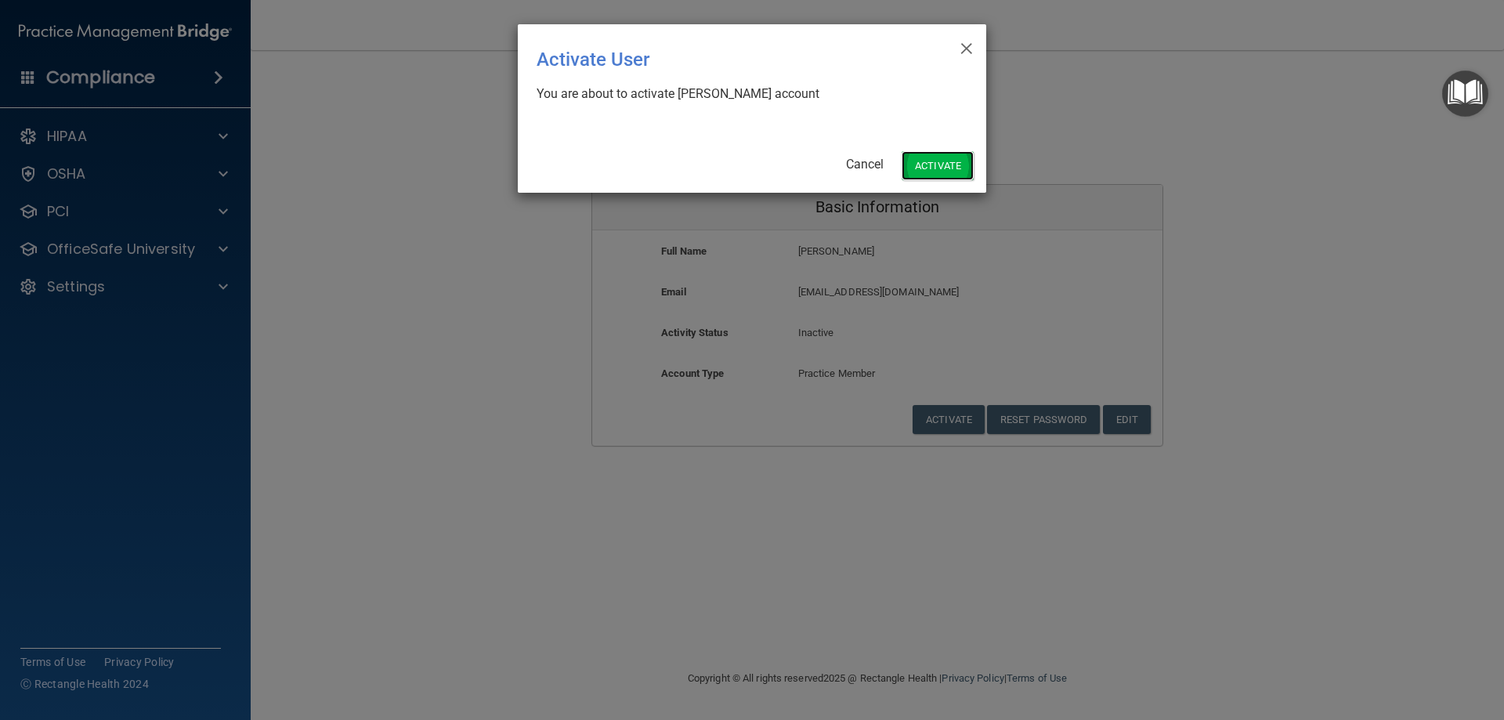
click at [933, 164] on button "Activate" at bounding box center [938, 165] width 72 height 29
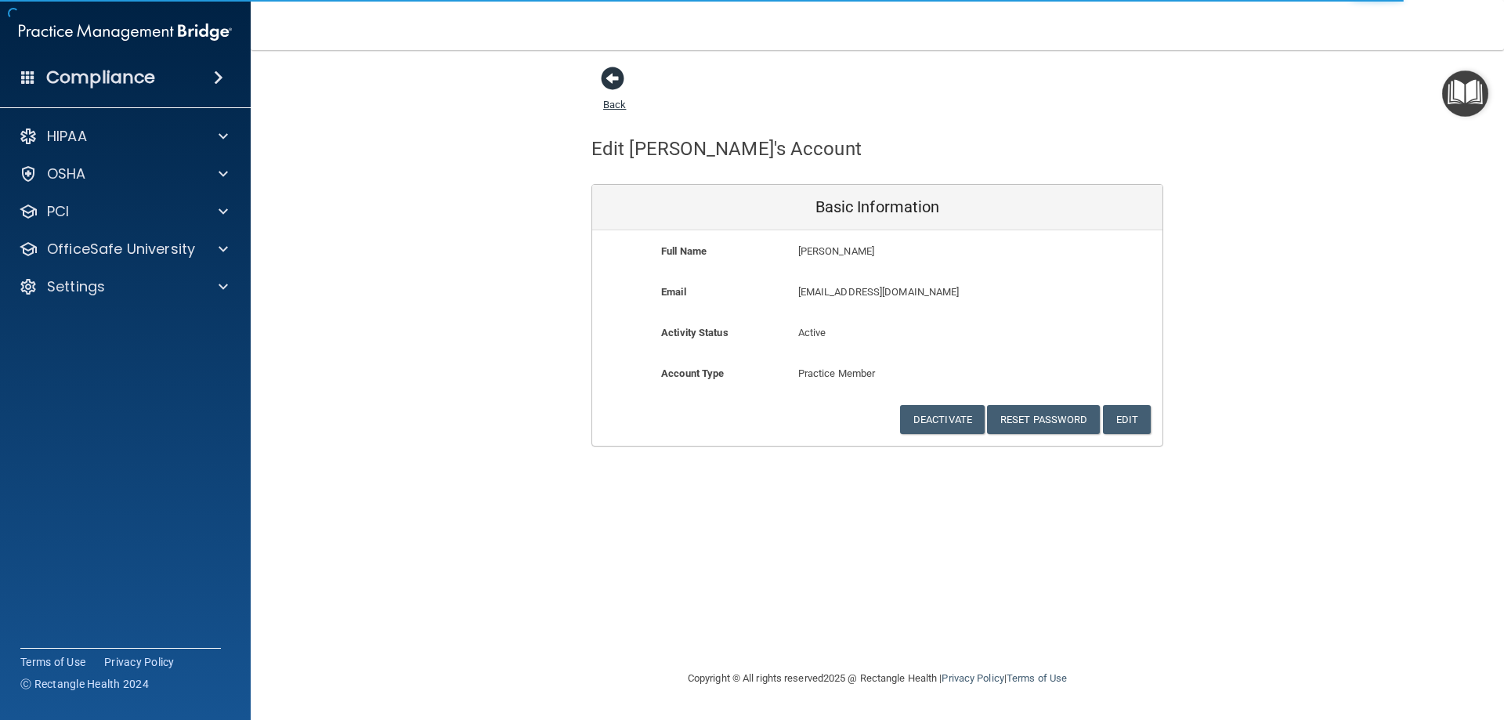
click at [607, 78] on span at bounding box center [612, 78] width 23 height 23
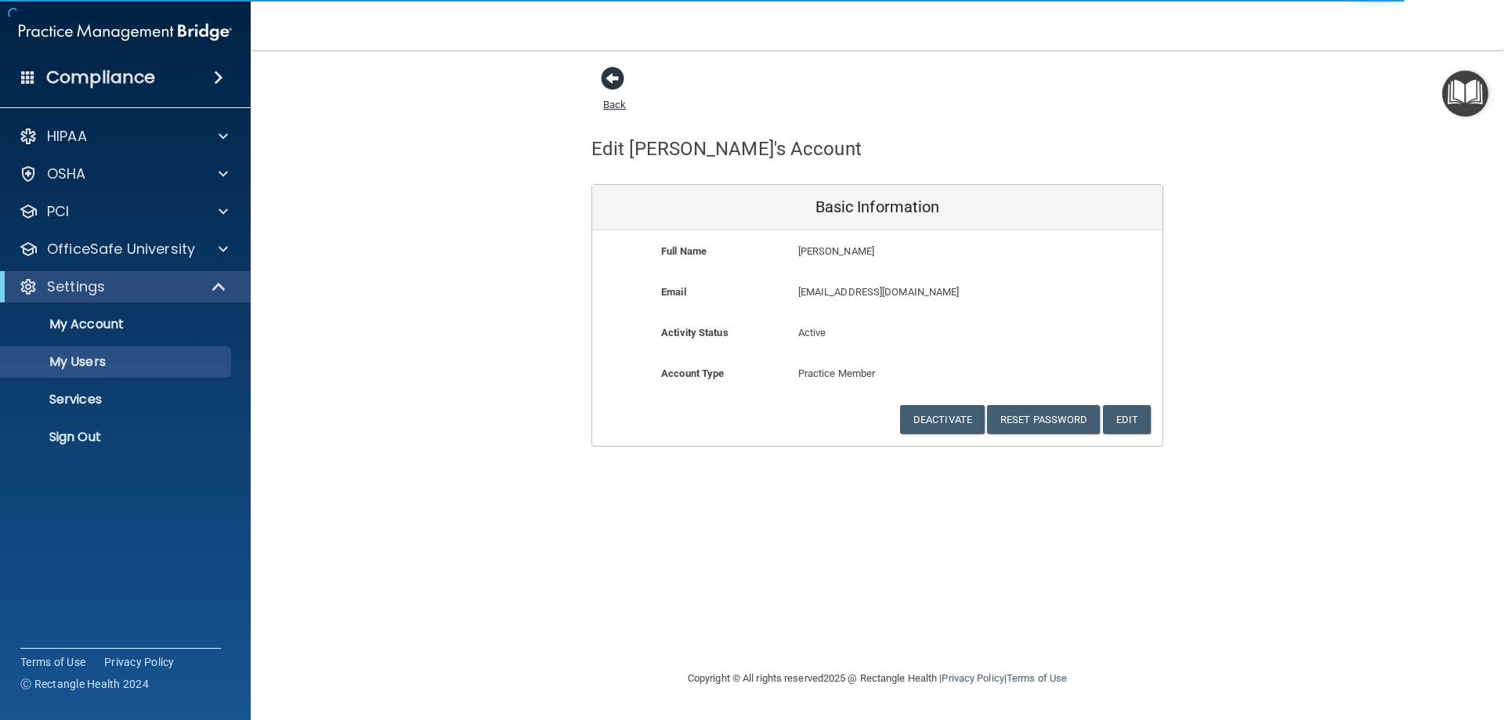
select select "30"
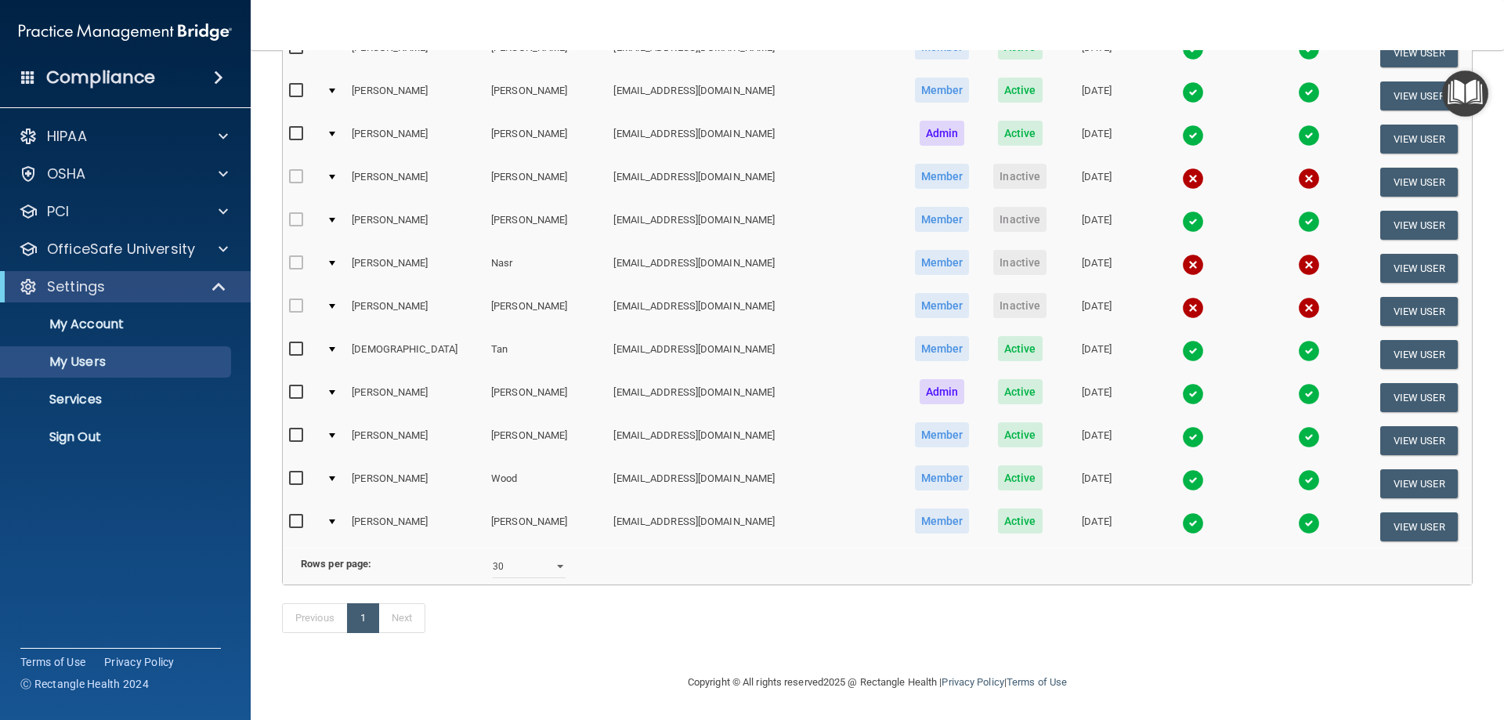
scroll to position [490, 0]
click at [70, 435] on p "Sign Out" at bounding box center [117, 437] width 214 height 16
